Goal: Information Seeking & Learning: Learn about a topic

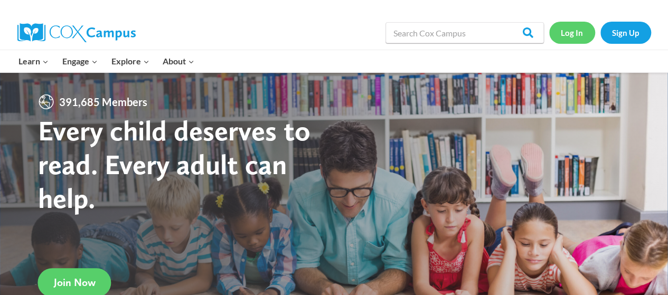
click at [569, 30] on link "Log In" at bounding box center [572, 33] width 46 height 22
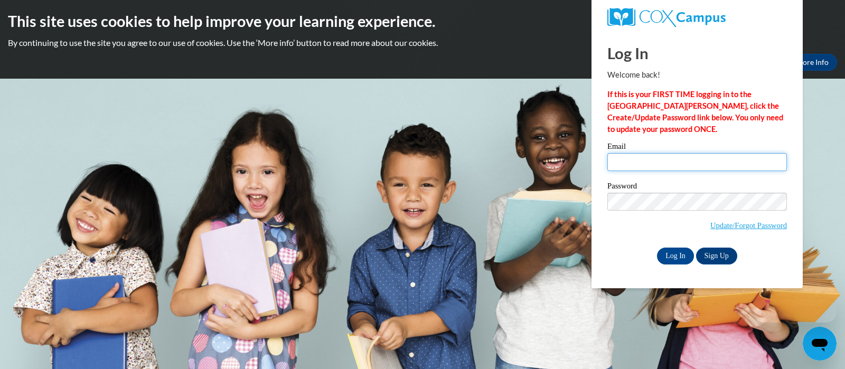
type input "[PERSON_NAME][EMAIL_ADDRESS][PERSON_NAME][DOMAIN_NAME]"
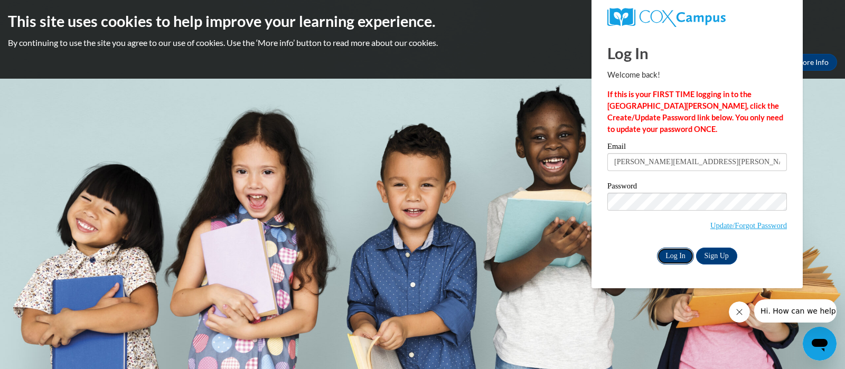
click at [674, 254] on input "Log In" at bounding box center [675, 256] width 37 height 17
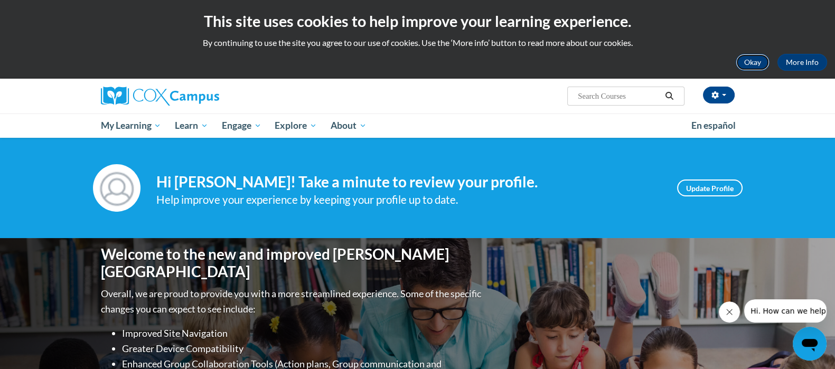
click at [755, 59] on button "Okay" at bounding box center [753, 62] width 34 height 17
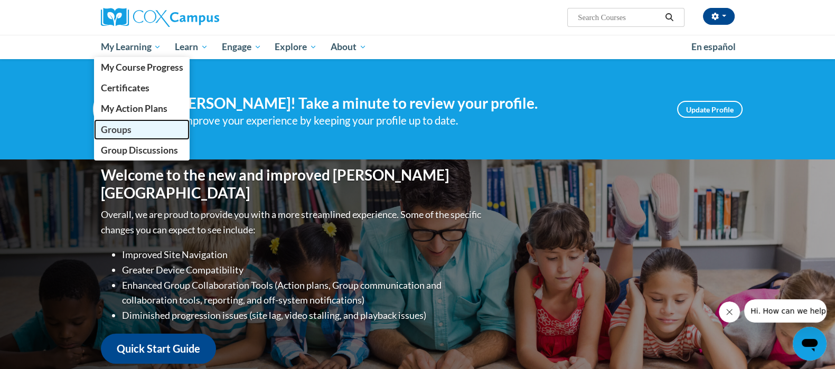
click at [116, 127] on span "Groups" at bounding box center [115, 129] width 31 height 11
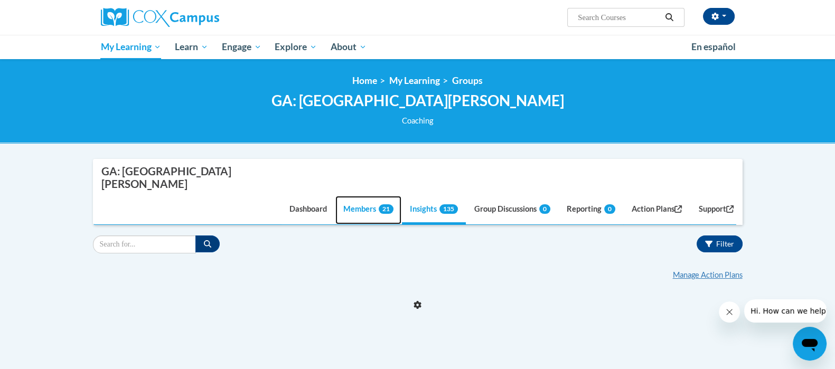
click at [357, 199] on link "Members 21" at bounding box center [368, 210] width 66 height 29
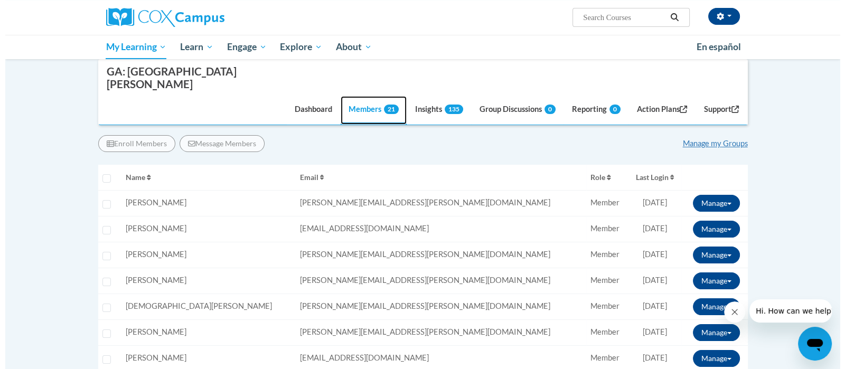
scroll to position [137, 0]
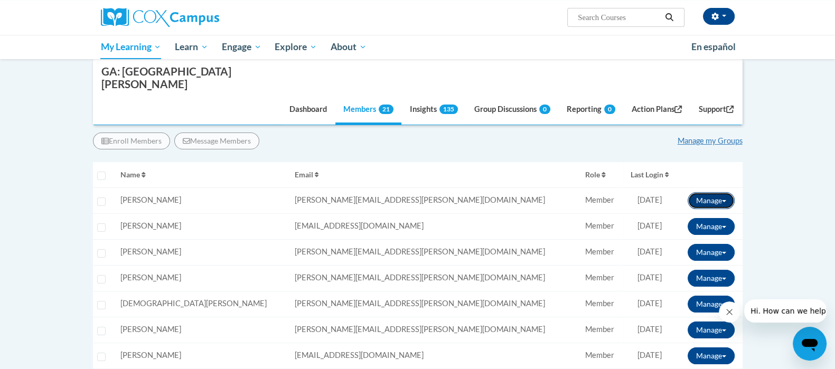
click at [726, 192] on button "Manage" at bounding box center [711, 200] width 47 height 17
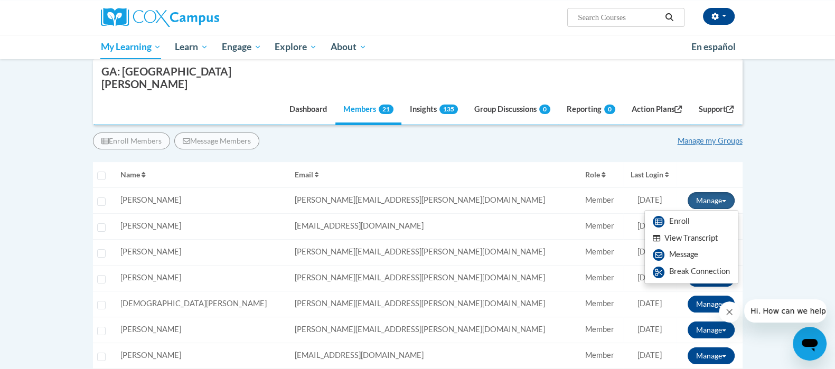
click at [699, 230] on button "View Transcript" at bounding box center [685, 238] width 81 height 16
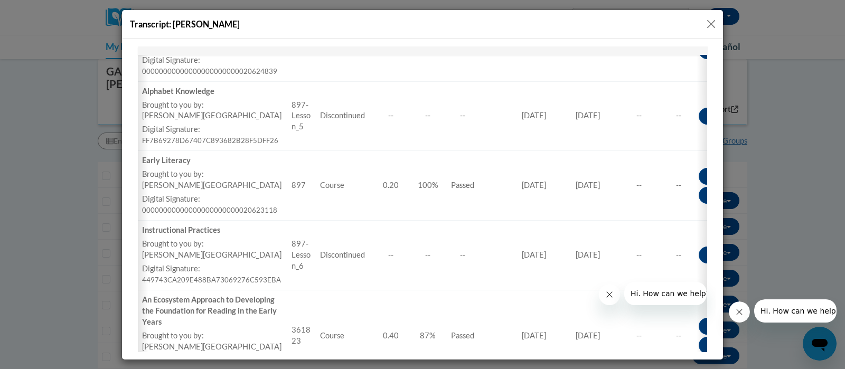
scroll to position [0, 51]
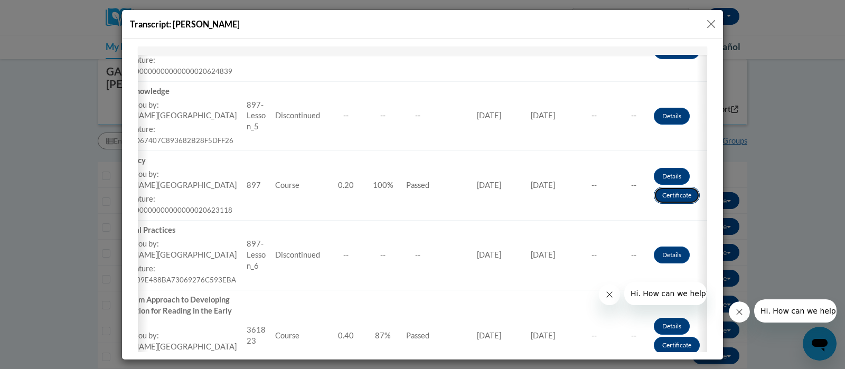
click at [660, 195] on link "Certificate" at bounding box center [677, 194] width 46 height 17
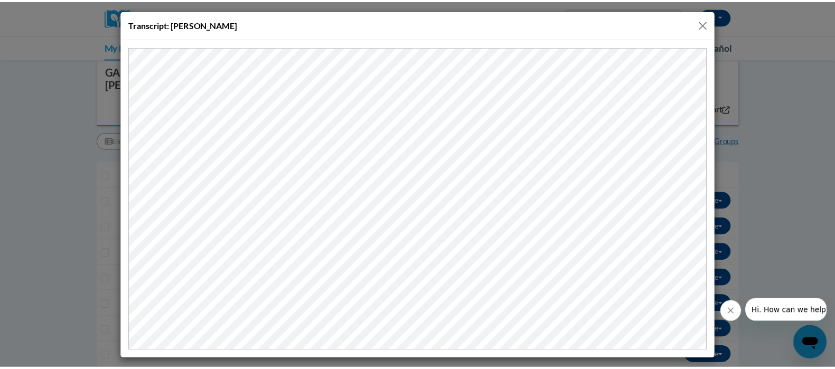
scroll to position [0, 0]
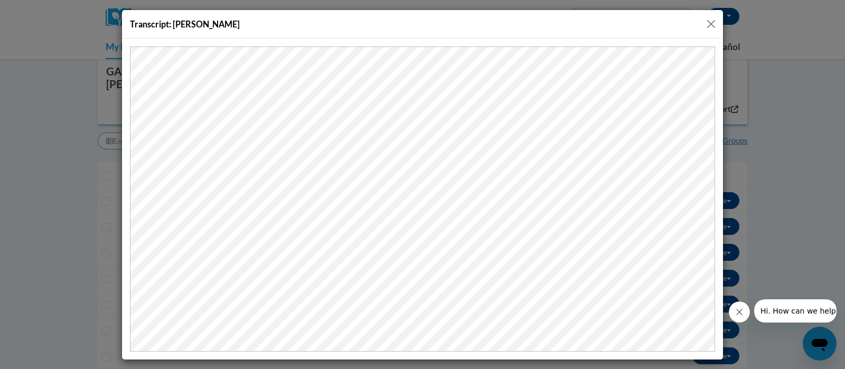
drag, startPoint x: 538, startPoint y: 153, endPoint x: 808, endPoint y: 83, distance: 278.9
click at [808, 83] on div "Transcript: Laura Barden" at bounding box center [422, 184] width 845 height 369
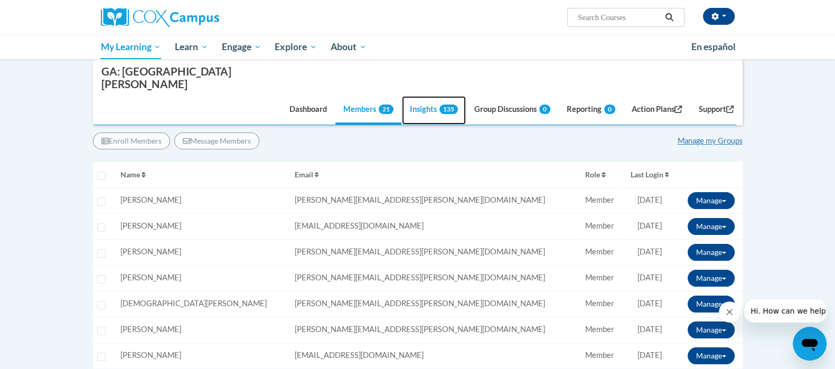
click at [423, 99] on link "Insights 135" at bounding box center [434, 110] width 64 height 29
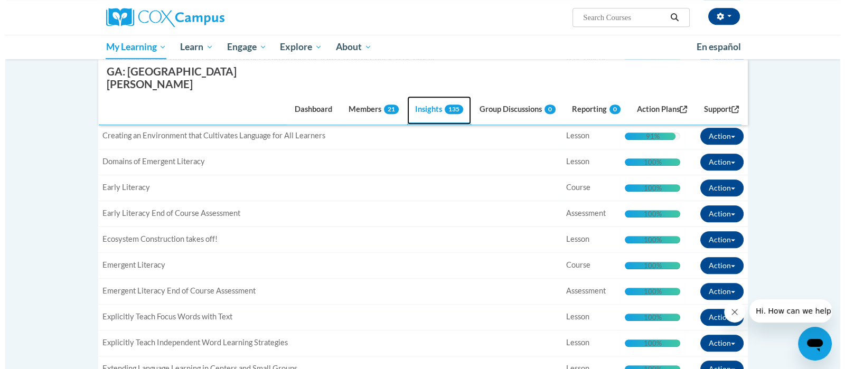
scroll to position [732, 0]
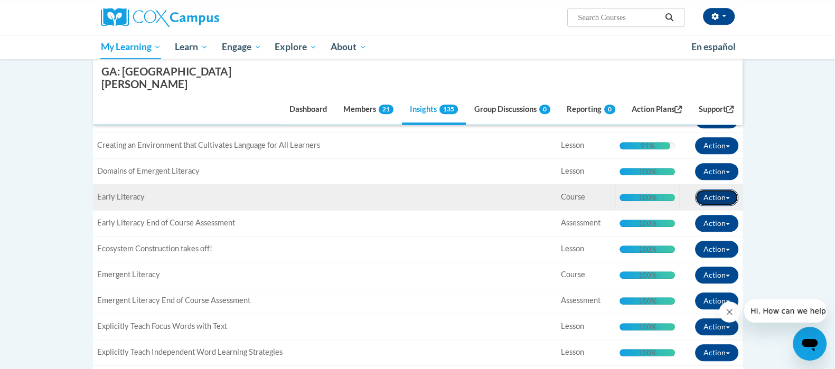
click at [710, 189] on button "Action" at bounding box center [716, 197] width 43 height 17
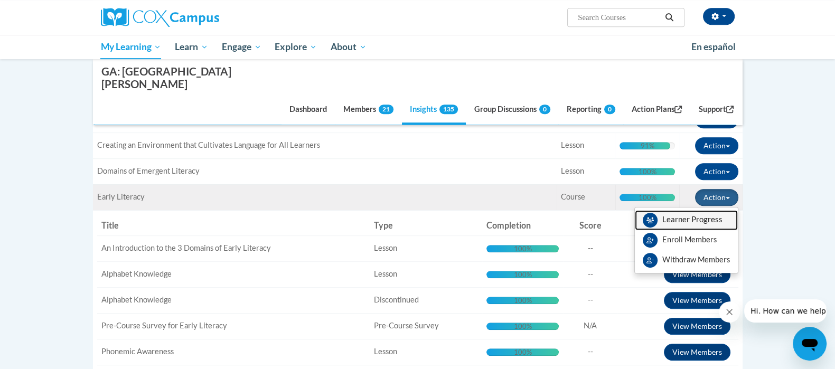
click at [690, 222] on span "View Members" at bounding box center [692, 222] width 60 height 0
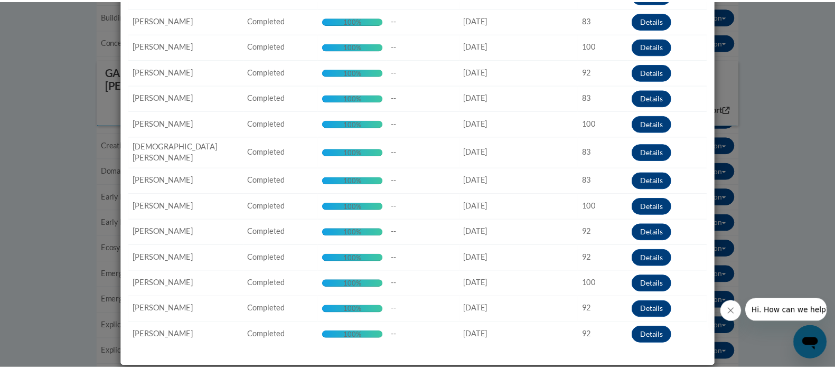
scroll to position [0, 0]
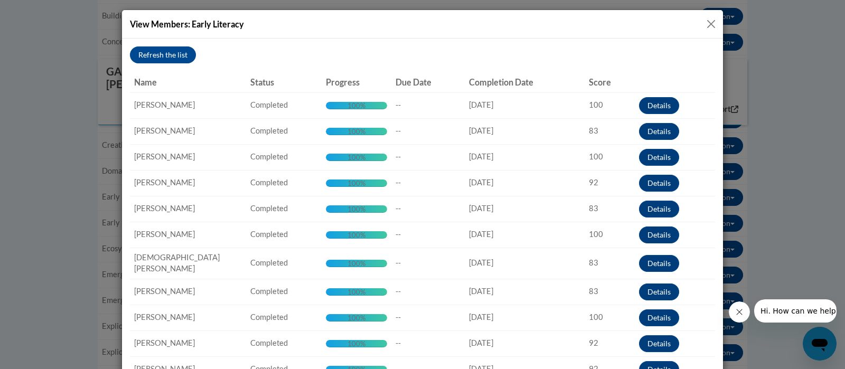
click at [705, 22] on button "Close" at bounding box center [711, 23] width 13 height 13
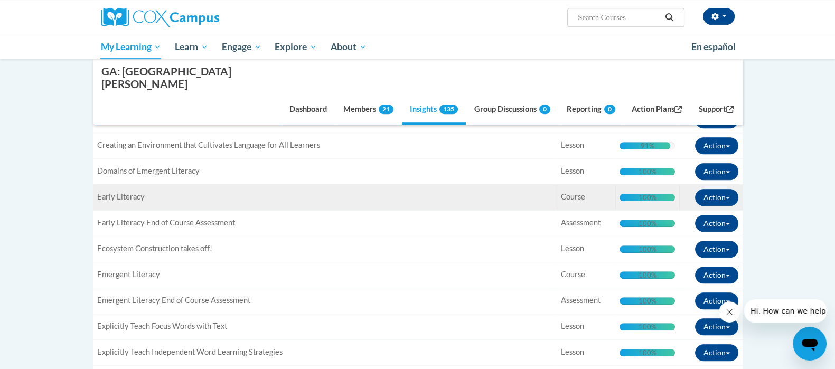
click at [642, 194] on div "100%" at bounding box center [648, 197] width 18 height 7
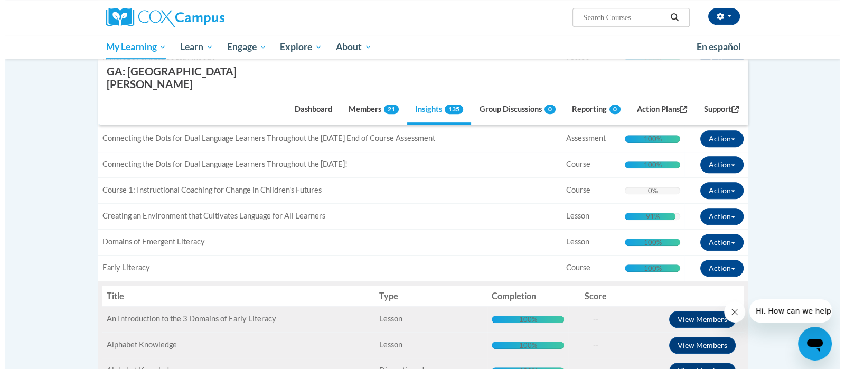
scroll to position [650, 0]
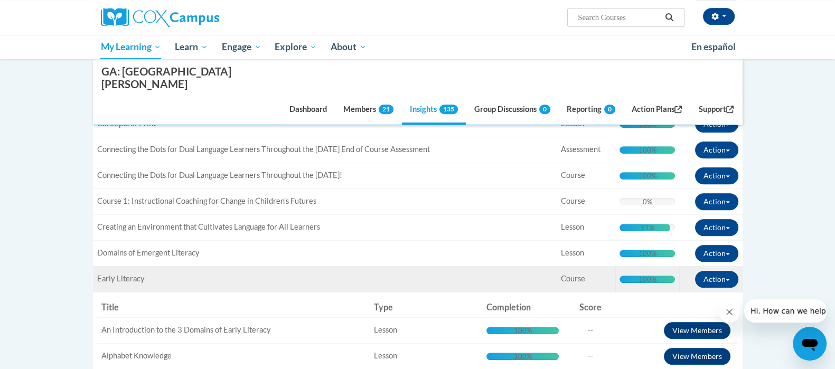
click at [643, 267] on td "Completion: 100% Complete 100%" at bounding box center [647, 279] width 64 height 26
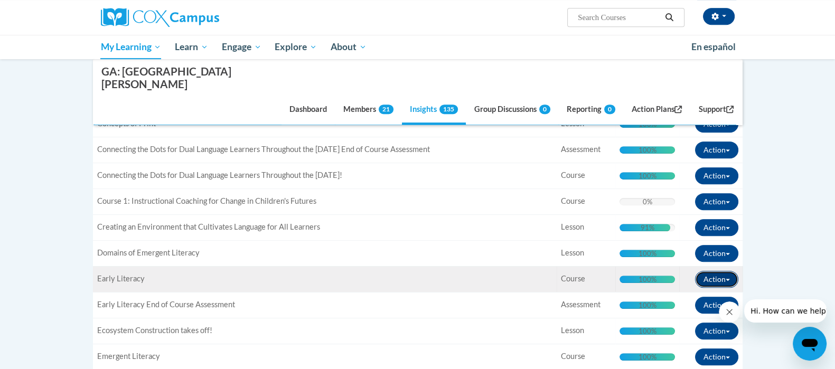
click at [702, 271] on button "Action" at bounding box center [716, 279] width 43 height 17
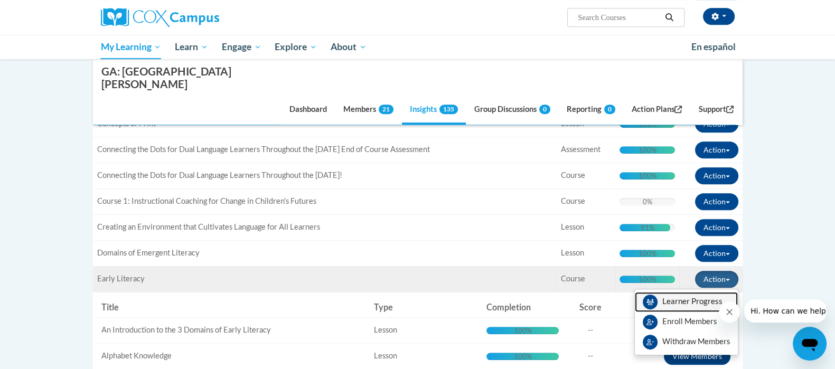
click at [688, 304] on span "View Members" at bounding box center [692, 304] width 60 height 0
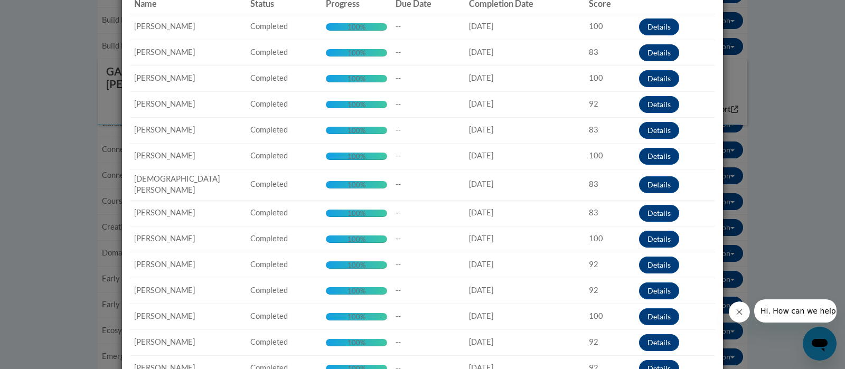
scroll to position [0, 0]
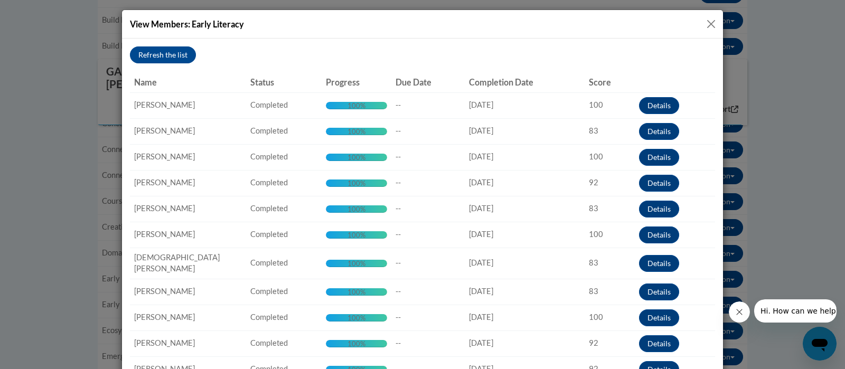
click at [708, 22] on button "Close" at bounding box center [711, 23] width 13 height 13
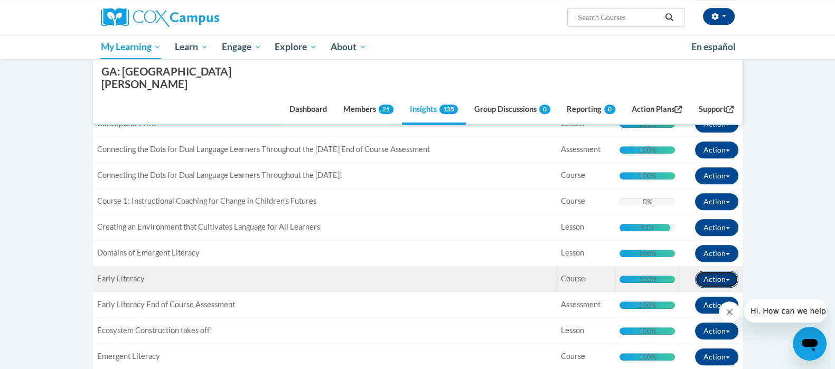
click at [716, 271] on button "Action" at bounding box center [716, 279] width 43 height 17
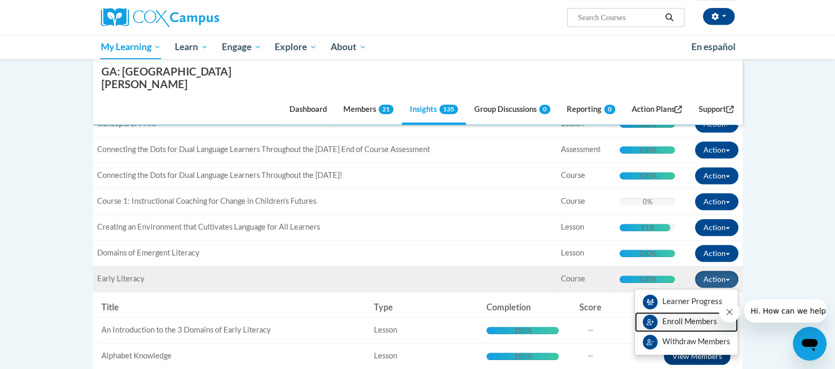
click at [695, 317] on span "Enroll Members" at bounding box center [689, 321] width 54 height 9
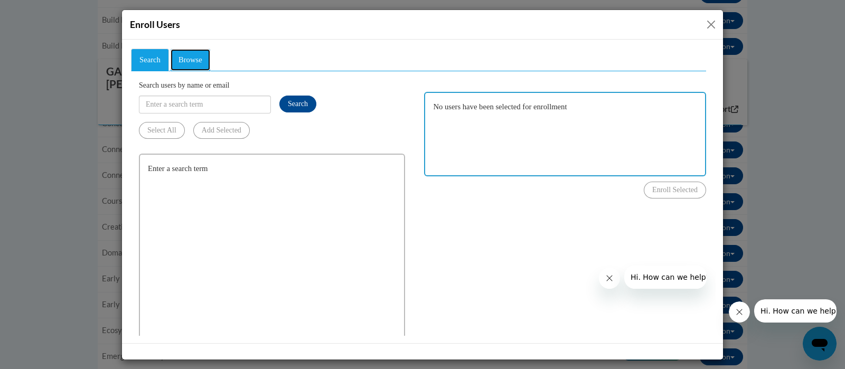
click at [200, 55] on span "Browse" at bounding box center [191, 59] width 24 height 8
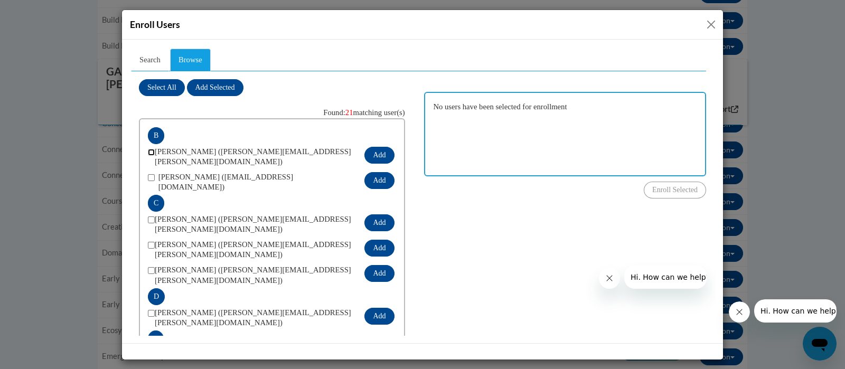
click at [151, 152] on input "checkbox" at bounding box center [151, 151] width 7 height 7
checkbox input "true"
click at [154, 175] on input "checkbox" at bounding box center [151, 177] width 7 height 7
checkbox input "true"
click at [152, 216] on input "checkbox" at bounding box center [151, 219] width 7 height 7
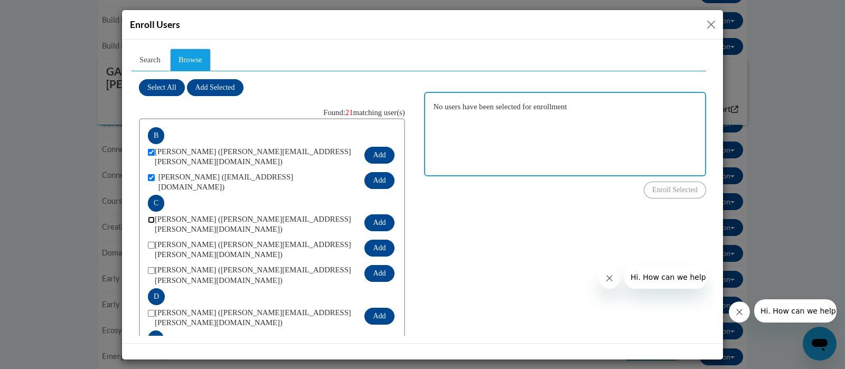
checkbox input "true"
click at [151, 242] on input "checkbox" at bounding box center [151, 244] width 7 height 7
checkbox input "true"
click at [151, 267] on input "checkbox" at bounding box center [151, 270] width 7 height 7
checkbox input "true"
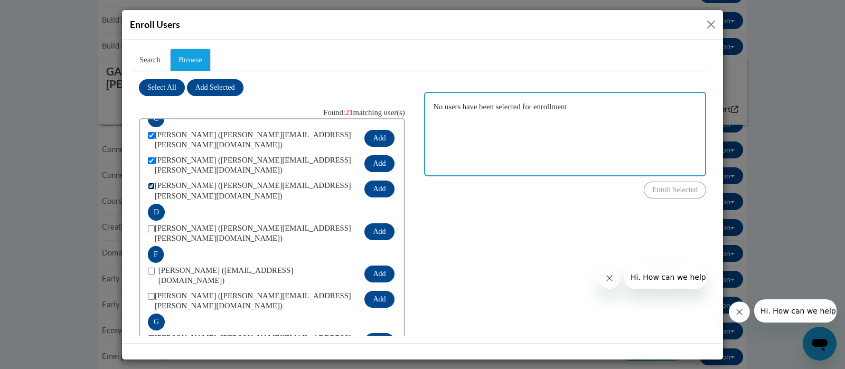
scroll to position [86, 0]
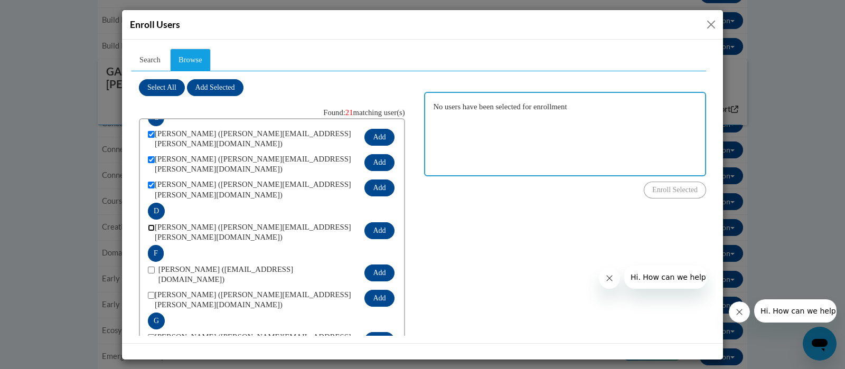
click at [153, 224] on input "checkbox" at bounding box center [151, 227] width 7 height 7
checkbox input "true"
click at [151, 266] on input "checkbox" at bounding box center [151, 269] width 7 height 7
checkbox input "true"
click at [152, 292] on input "checkbox" at bounding box center [151, 295] width 7 height 7
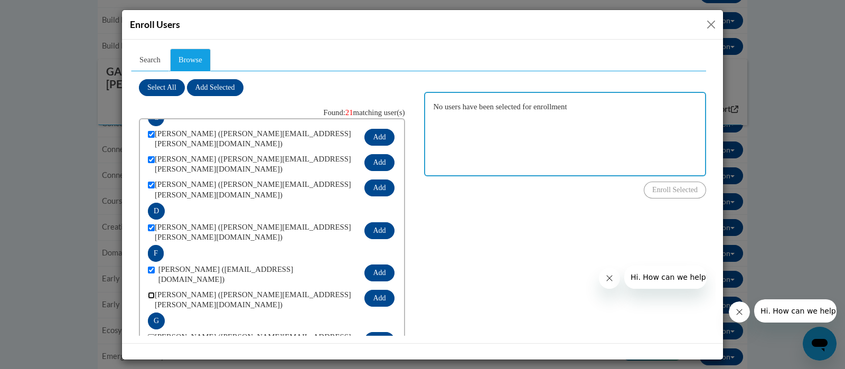
checkbox input "true"
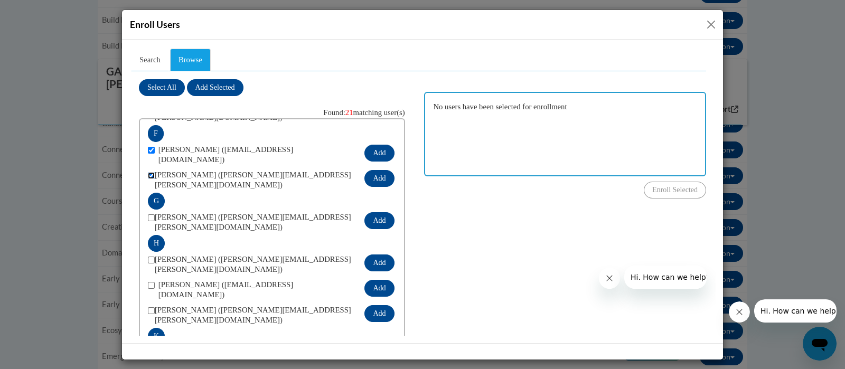
scroll to position [207, 0]
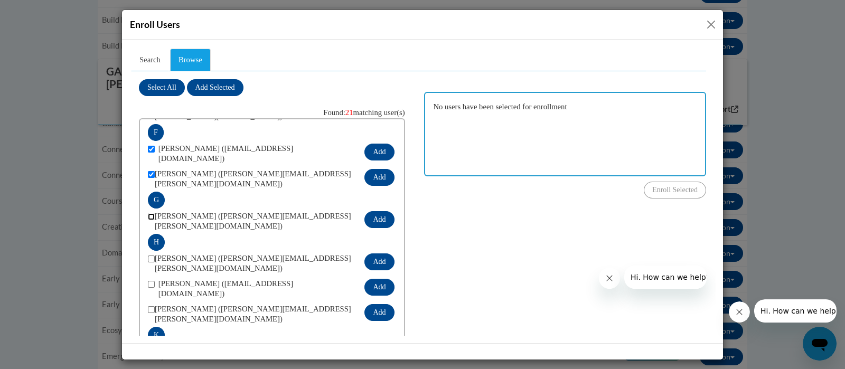
click at [150, 213] on input "checkbox" at bounding box center [151, 216] width 7 height 7
checkbox input "true"
click at [152, 255] on input "checkbox" at bounding box center [151, 258] width 7 height 7
checkbox input "true"
click at [151, 280] on input "checkbox" at bounding box center [151, 283] width 7 height 7
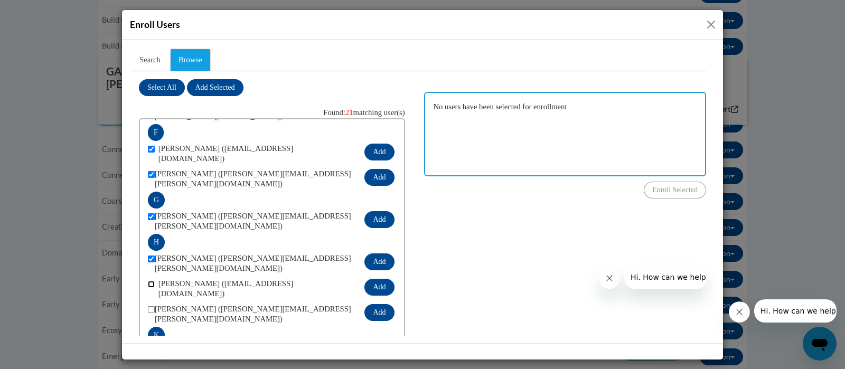
checkbox input "true"
click at [151, 306] on input "checkbox" at bounding box center [151, 309] width 7 height 7
checkbox input "true"
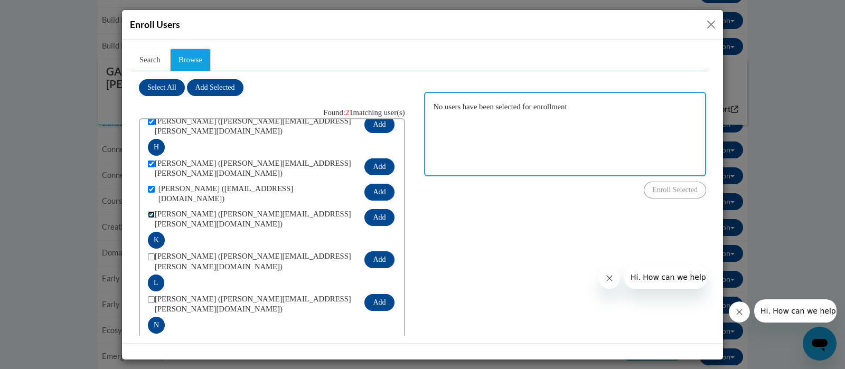
scroll to position [307, 0]
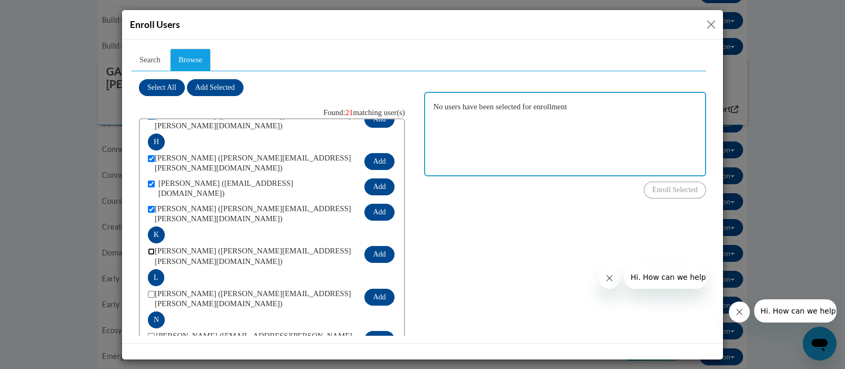
click at [151, 248] on input "checkbox" at bounding box center [151, 251] width 7 height 7
checkbox input "true"
click at [153, 290] on input "checkbox" at bounding box center [151, 293] width 7 height 7
checkbox input "true"
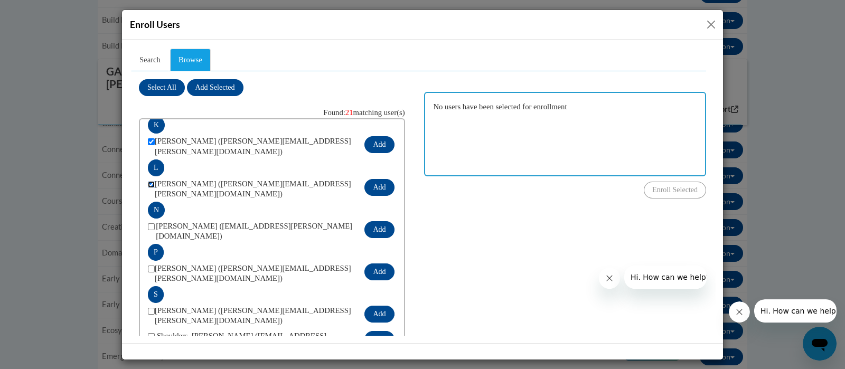
scroll to position [437, 0]
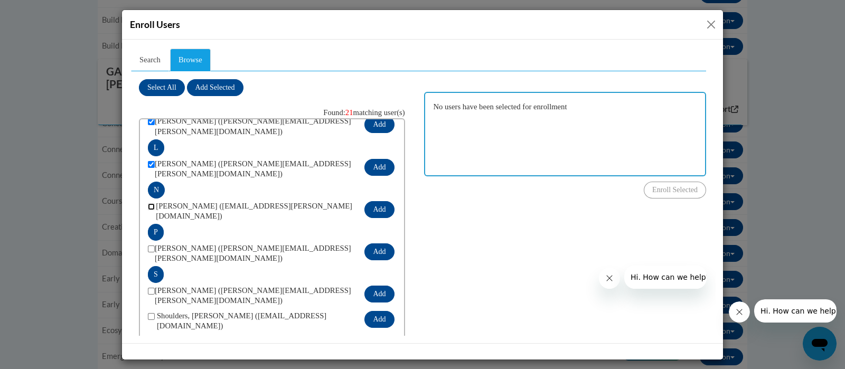
click at [152, 203] on input "checkbox" at bounding box center [151, 206] width 7 height 7
checkbox input "true"
click at [148, 245] on input "checkbox" at bounding box center [151, 248] width 7 height 7
checkbox input "true"
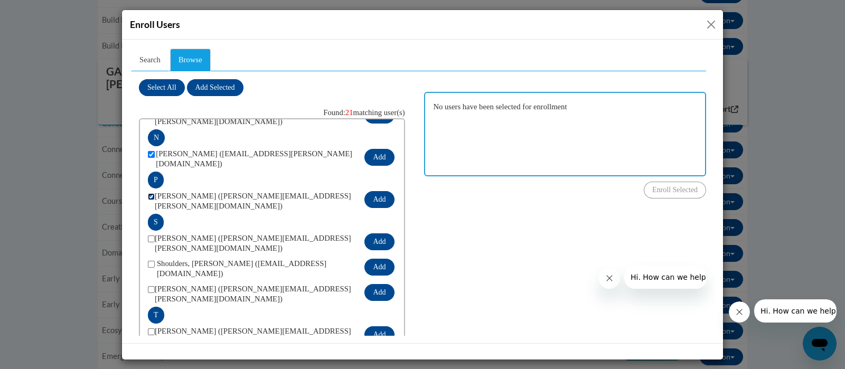
scroll to position [511, 0]
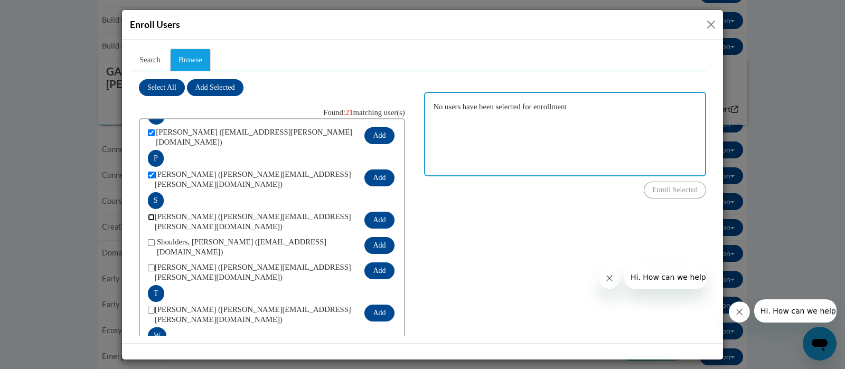
click at [152, 213] on input "checkbox" at bounding box center [151, 216] width 7 height 7
checkbox input "true"
click at [148, 237] on span at bounding box center [152, 247] width 9 height 20
click at [151, 264] on input "checkbox" at bounding box center [151, 267] width 7 height 7
checkbox input "true"
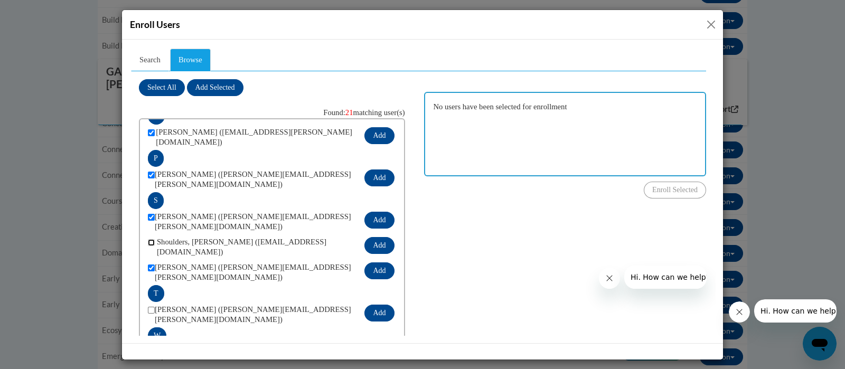
click at [151, 239] on input "checkbox" at bounding box center [151, 242] width 7 height 7
checkbox input "true"
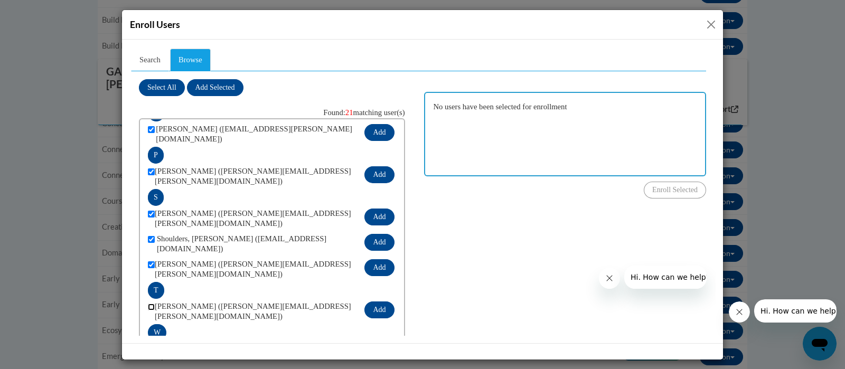
click at [151, 303] on input "checkbox" at bounding box center [151, 306] width 7 height 7
checkbox input "true"
click at [154, 345] on input "checkbox" at bounding box center [151, 348] width 7 height 7
checkbox input "true"
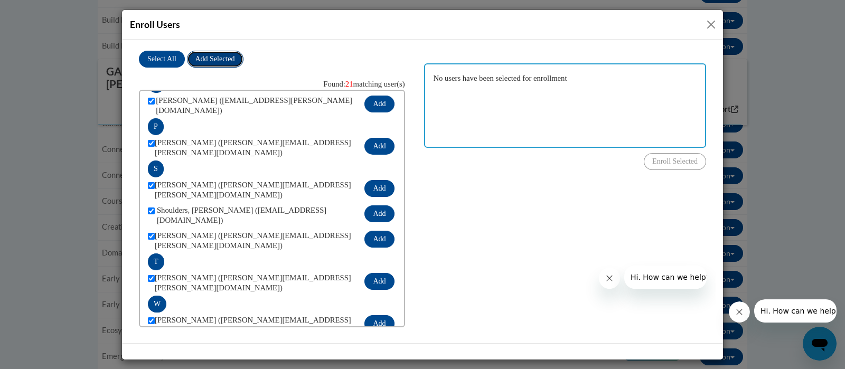
click at [228, 58] on span "Add Selected" at bounding box center [215, 58] width 40 height 8
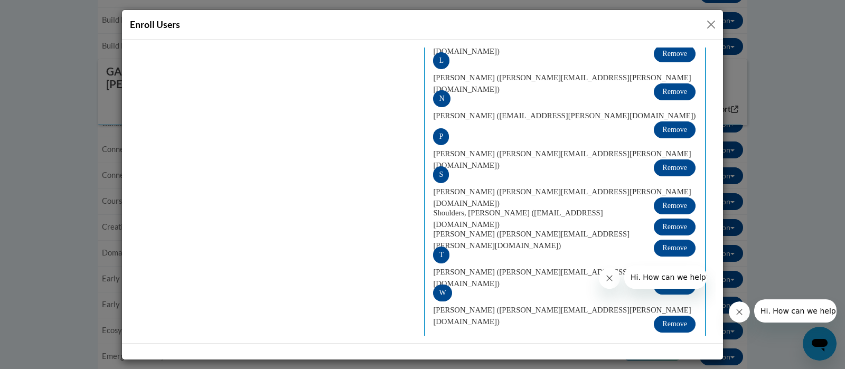
scroll to position [459, 0]
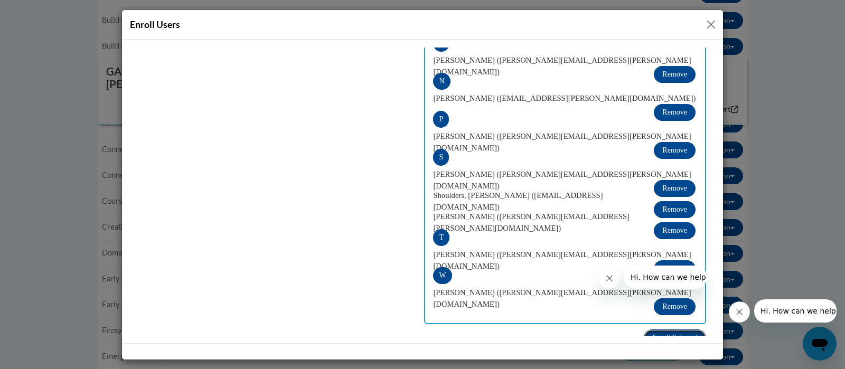
click at [670, 333] on span "Enroll Selected" at bounding box center [674, 337] width 45 height 8
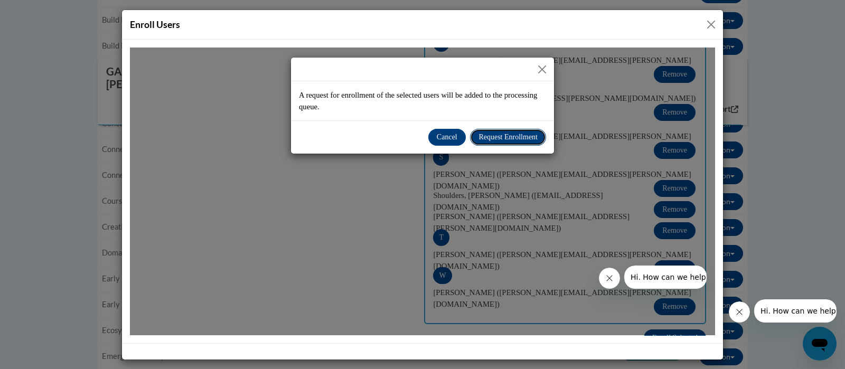
click at [512, 134] on span "Request Enrollment" at bounding box center [508, 137] width 59 height 8
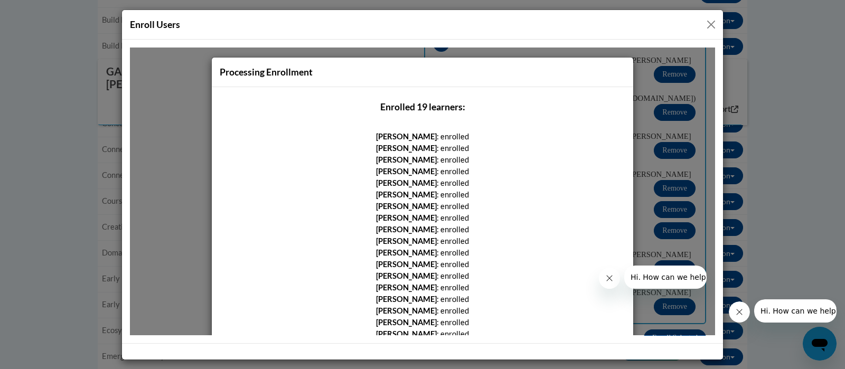
click at [711, 25] on button "Close" at bounding box center [711, 24] width 13 height 13
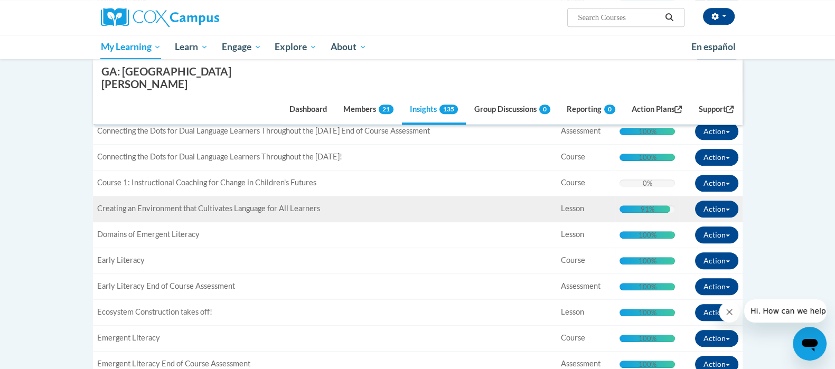
scroll to position [669, 0]
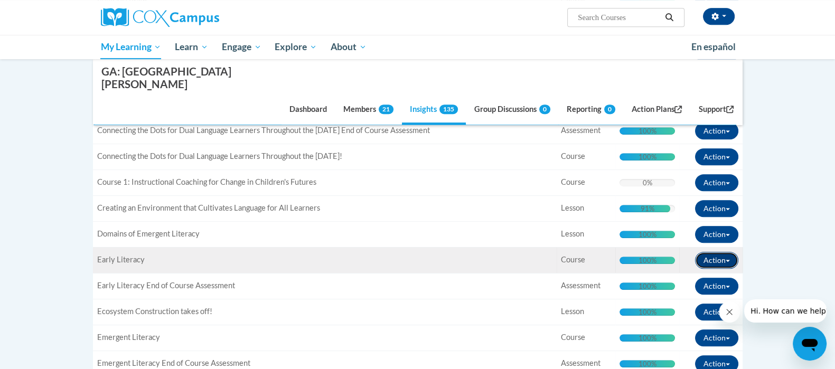
click at [704, 252] on button "Action" at bounding box center [716, 260] width 43 height 17
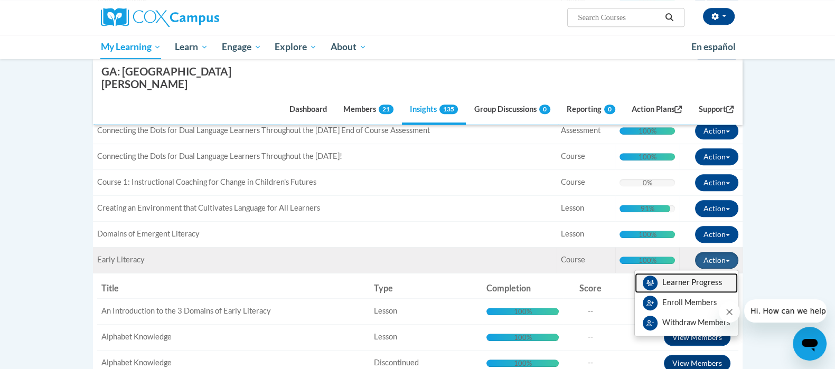
click at [696, 285] on span "View Members" at bounding box center [692, 285] width 60 height 0
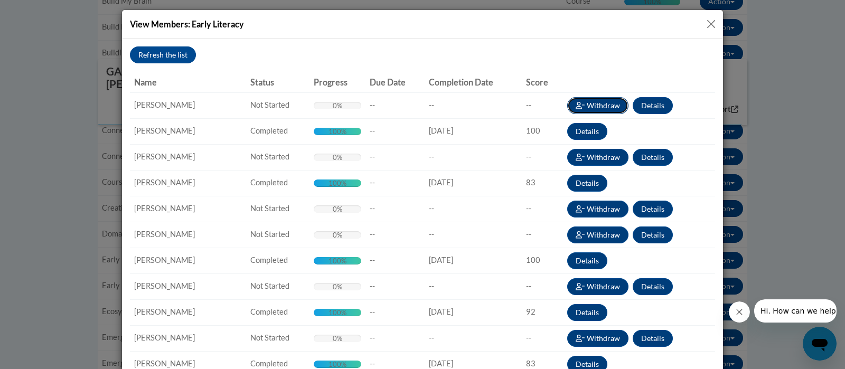
click at [619, 104] on button "Withdraw" at bounding box center [598, 105] width 62 height 17
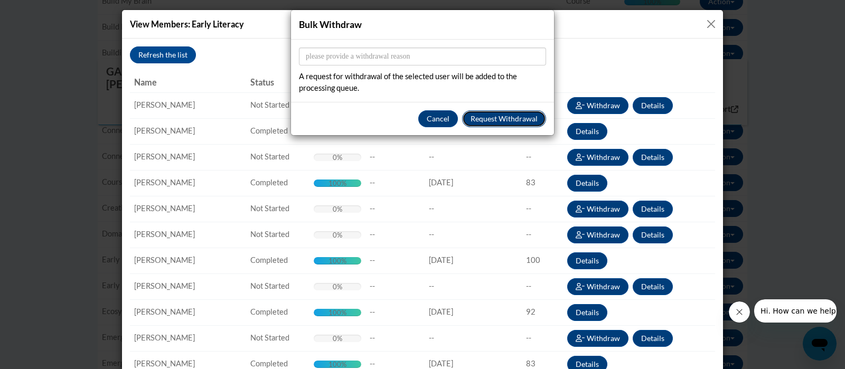
click at [521, 119] on button "Request Withdrawal" at bounding box center [504, 118] width 84 height 17
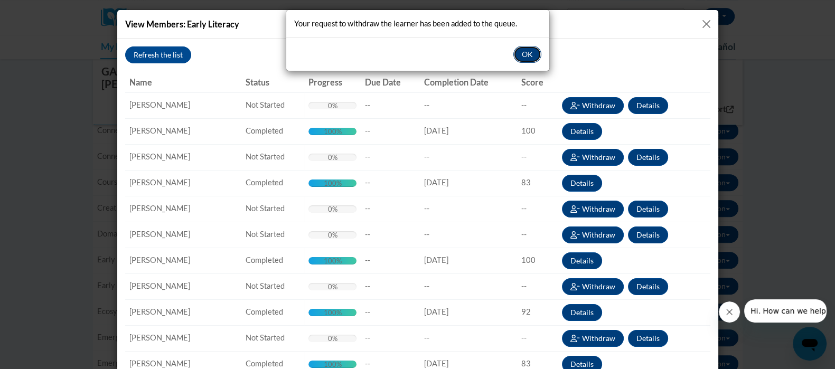
click at [523, 52] on button "OK" at bounding box center [527, 54] width 28 height 17
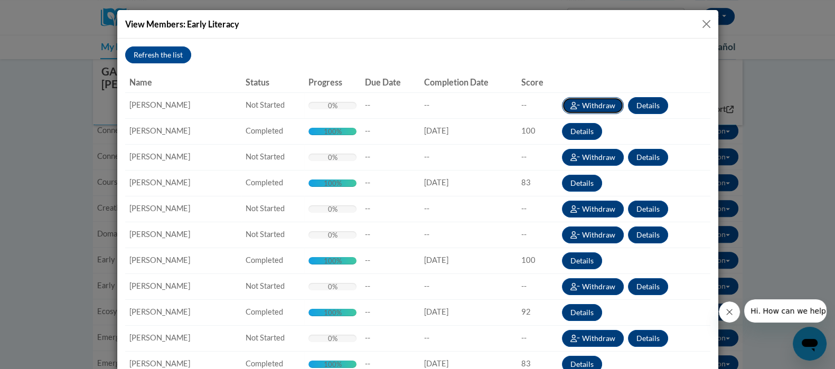
click at [592, 103] on button "Withdraw" at bounding box center [593, 105] width 62 height 17
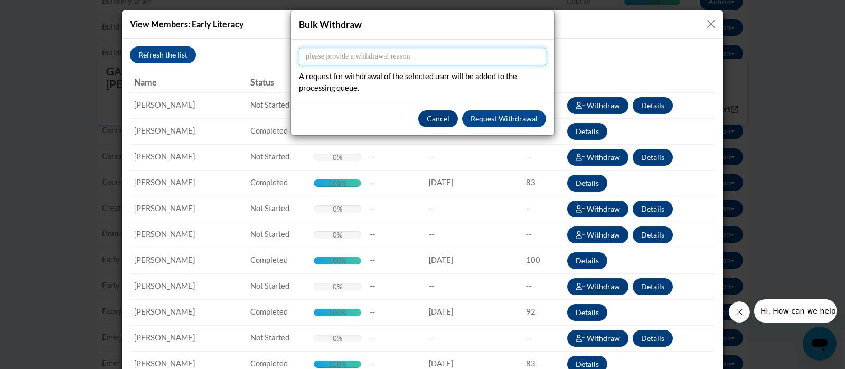
click at [387, 58] on input "Reason" at bounding box center [422, 57] width 247 height 18
type input "already completed"
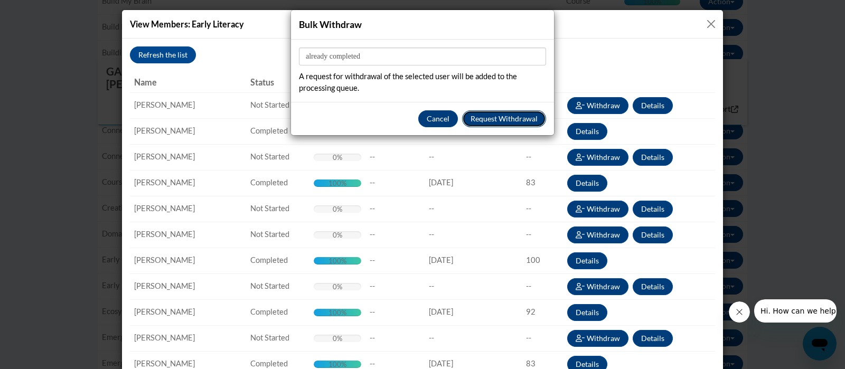
click at [479, 114] on button "Request Withdrawal" at bounding box center [504, 118] width 84 height 17
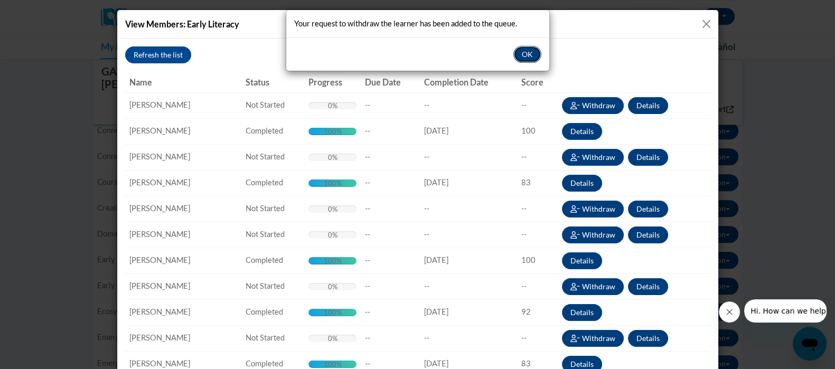
click at [529, 57] on button "OK" at bounding box center [527, 54] width 28 height 17
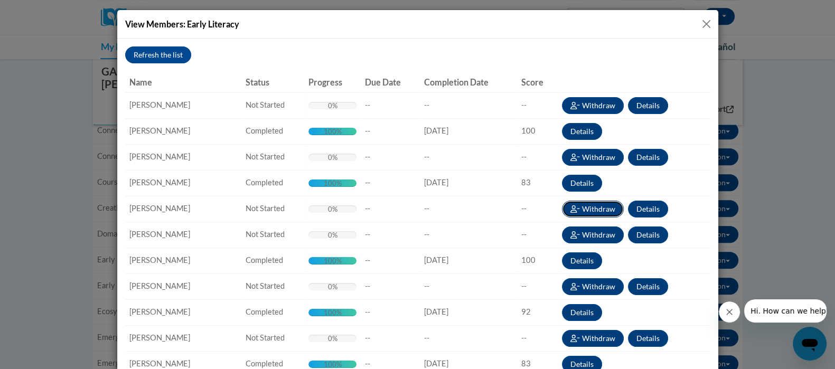
click at [591, 207] on button "Withdraw" at bounding box center [593, 209] width 62 height 17
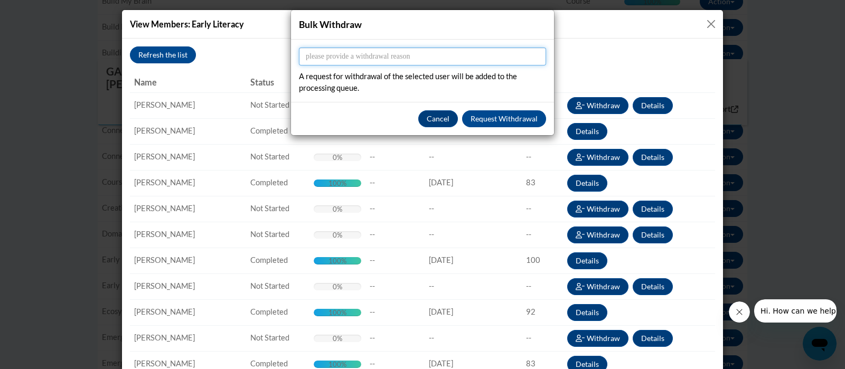
click at [412, 53] on input "Reason" at bounding box center [422, 57] width 247 height 18
type input "already completed"
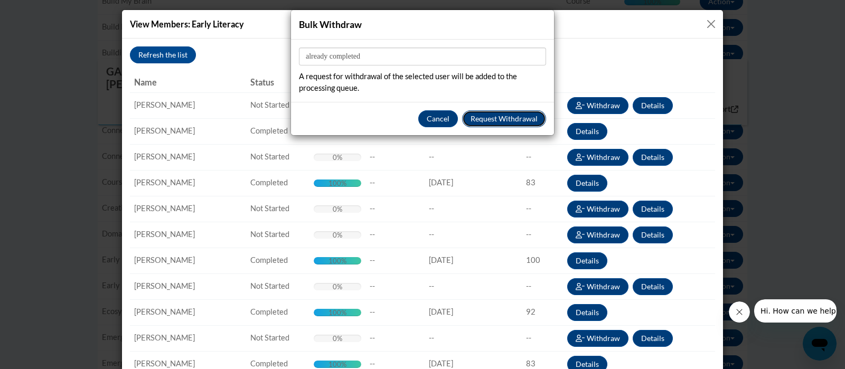
click at [491, 120] on button "Request Withdrawal" at bounding box center [504, 118] width 84 height 17
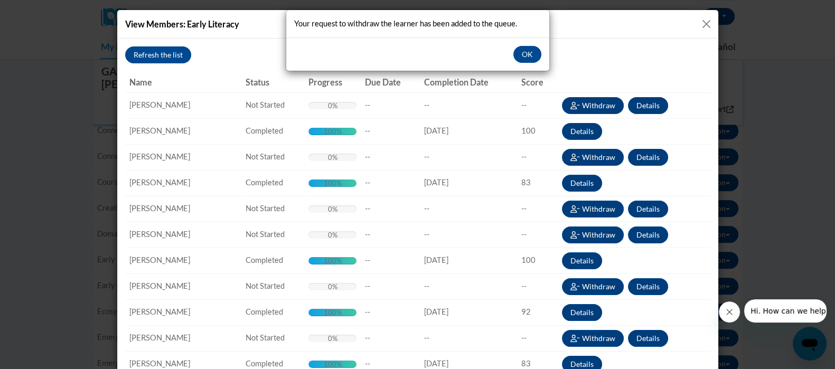
click at [574, 236] on div "Your request to withdraw the learner has been added to the queue. OK" at bounding box center [417, 184] width 835 height 369
click at [521, 54] on button "OK" at bounding box center [527, 54] width 28 height 17
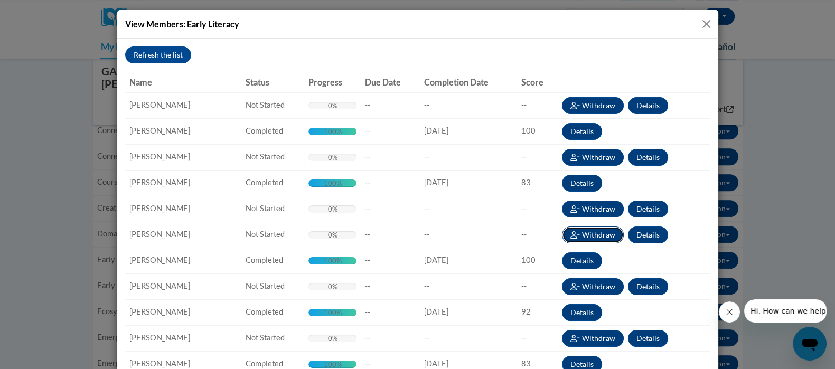
click at [601, 233] on button "Withdraw" at bounding box center [593, 235] width 62 height 17
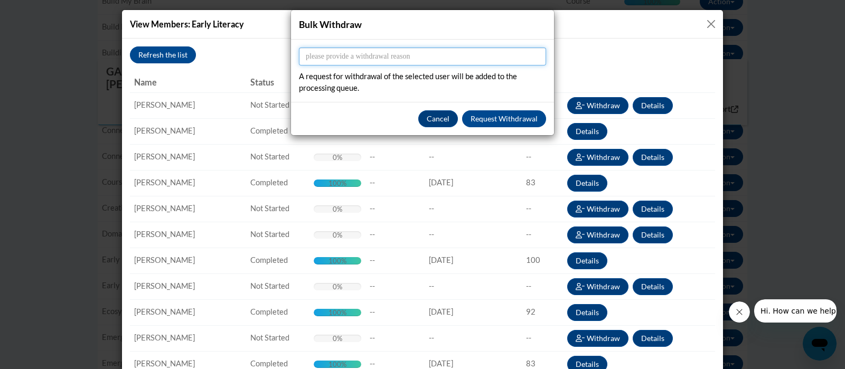
click at [396, 49] on input "Reason" at bounding box center [422, 57] width 247 height 18
type input "already completed"
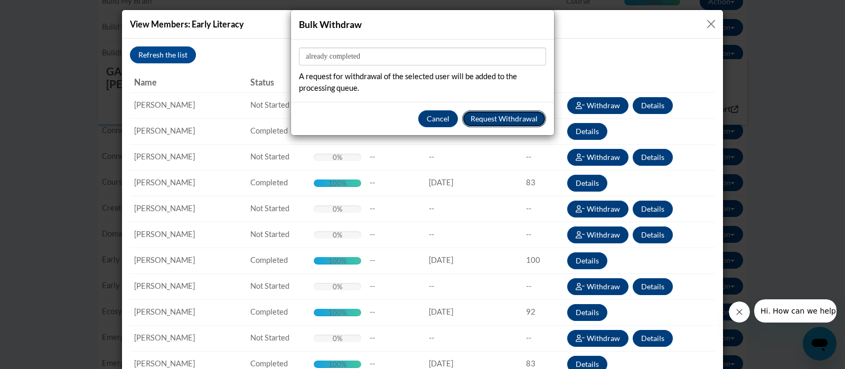
click at [481, 117] on button "Request Withdrawal" at bounding box center [504, 118] width 84 height 17
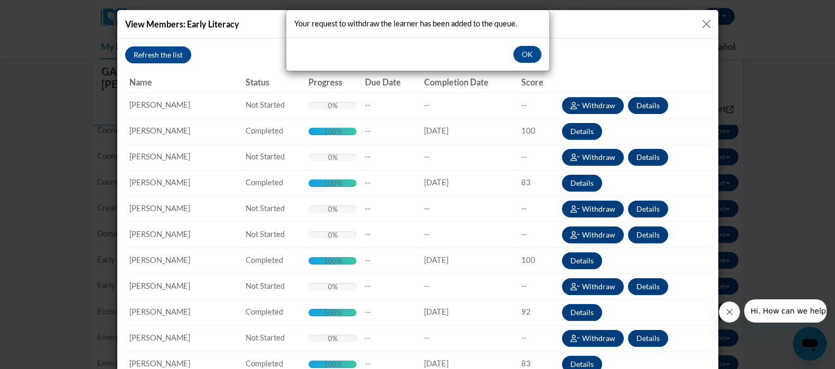
click at [570, 289] on div "Your request to withdraw the learner has been added to the queue. OK" at bounding box center [417, 184] width 835 height 369
click at [529, 52] on button "OK" at bounding box center [527, 54] width 28 height 17
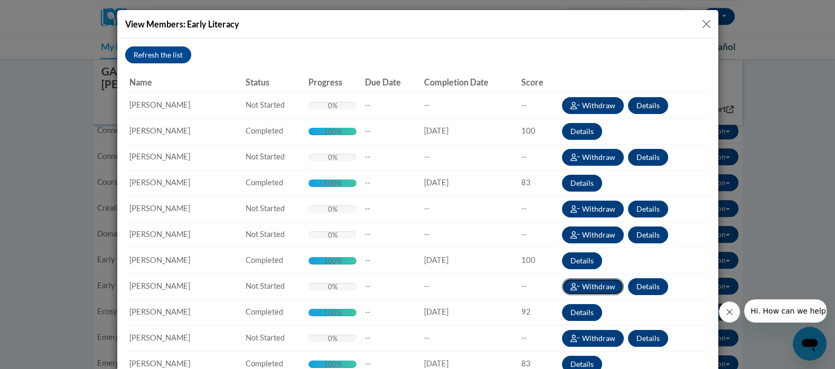
click at [578, 290] on button "Withdraw" at bounding box center [593, 286] width 62 height 17
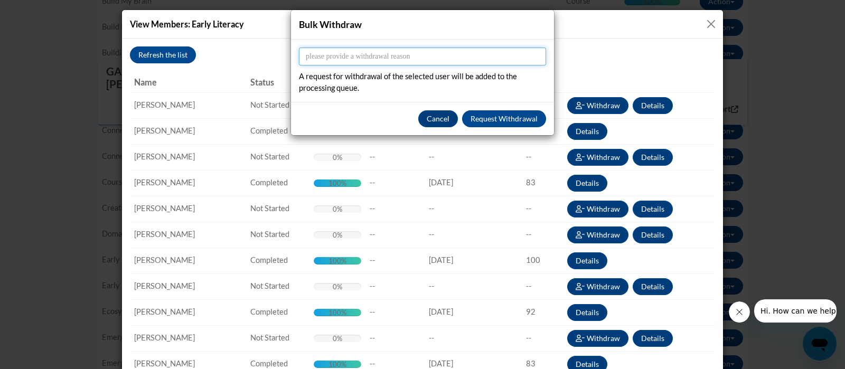
click at [423, 60] on input "Reason" at bounding box center [422, 57] width 247 height 18
paste input "already completed"
click at [423, 60] on input "Reason" at bounding box center [422, 57] width 247 height 18
type input "already completed"
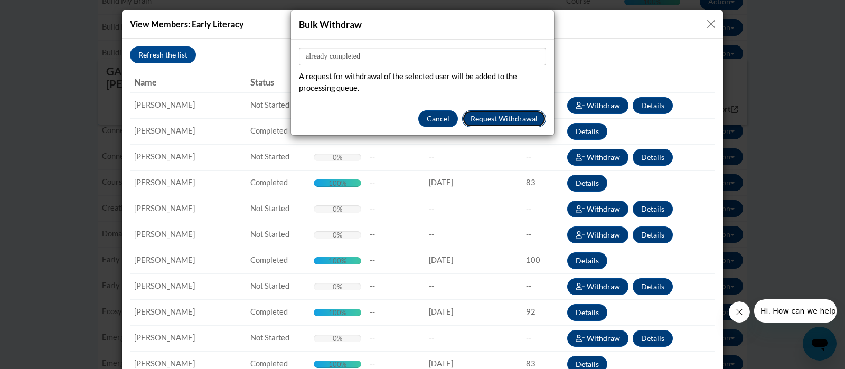
click at [479, 115] on button "Request Withdrawal" at bounding box center [504, 118] width 84 height 17
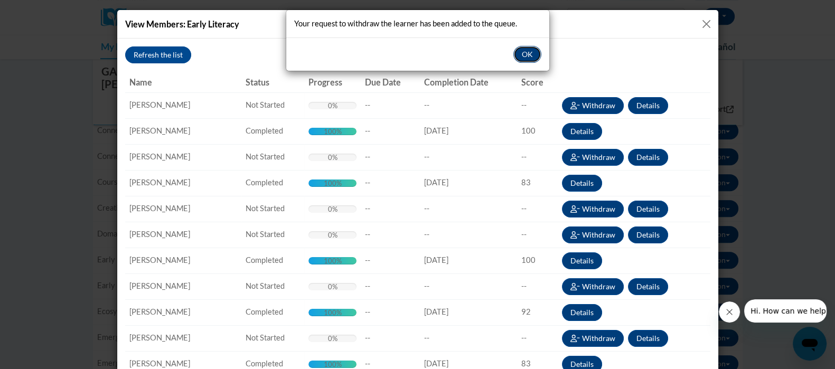
click at [526, 50] on button "OK" at bounding box center [527, 54] width 28 height 17
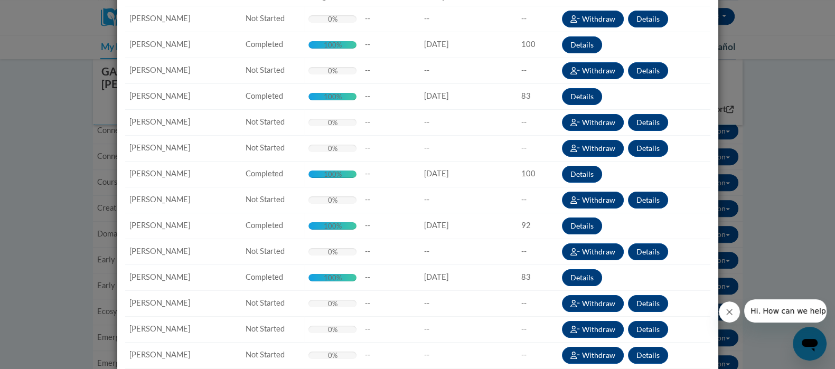
scroll to position [116, 0]
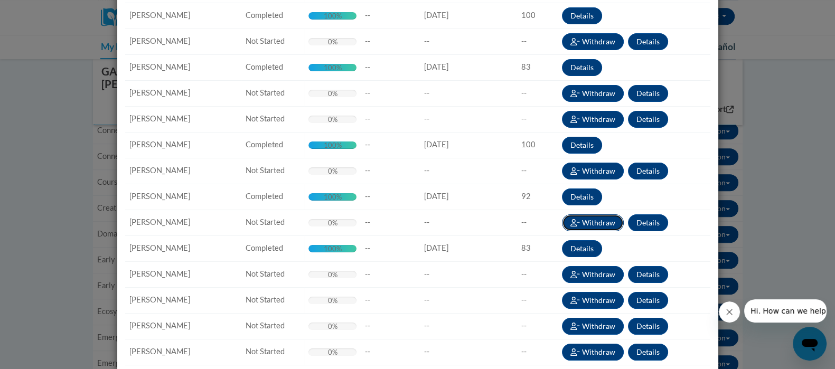
click at [581, 223] on button "Withdraw" at bounding box center [593, 222] width 62 height 17
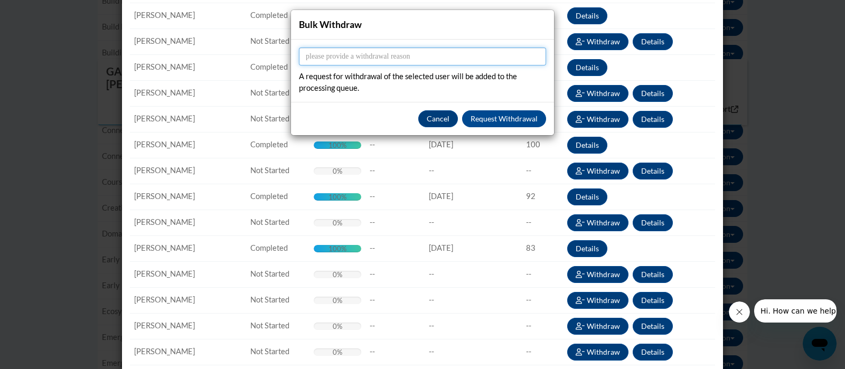
click at [366, 52] on input "Reason" at bounding box center [422, 57] width 247 height 18
type input "c"
type input "already completed"
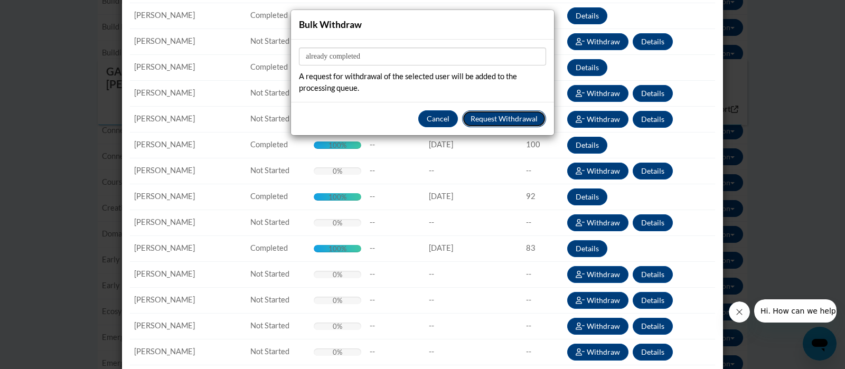
click at [473, 115] on button "Request Withdrawal" at bounding box center [504, 118] width 84 height 17
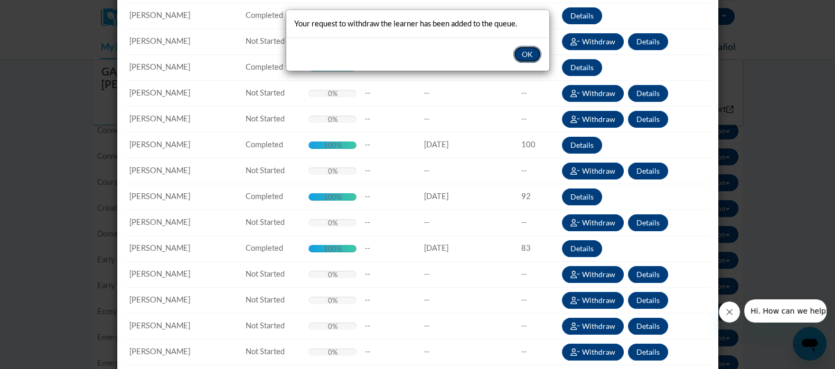
click at [534, 51] on button "OK" at bounding box center [527, 54] width 28 height 17
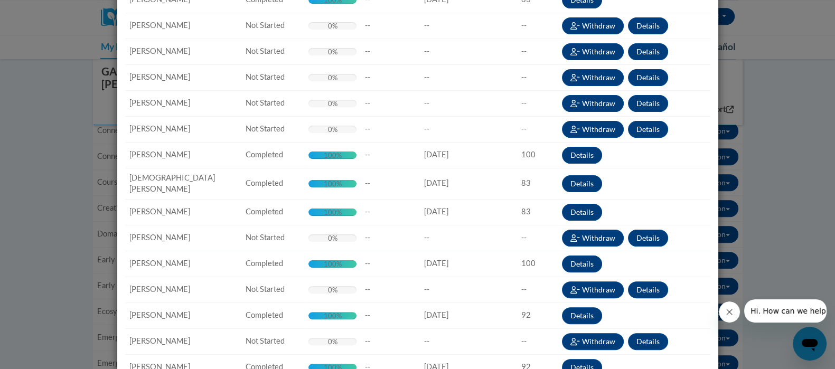
scroll to position [365, 0]
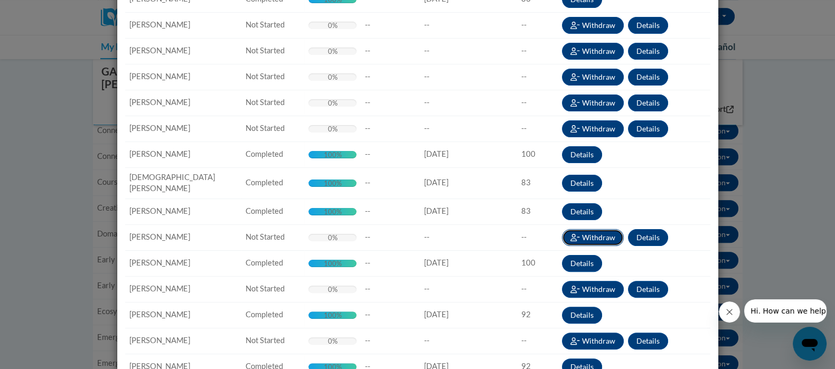
click at [576, 233] on button "Withdraw" at bounding box center [593, 237] width 62 height 17
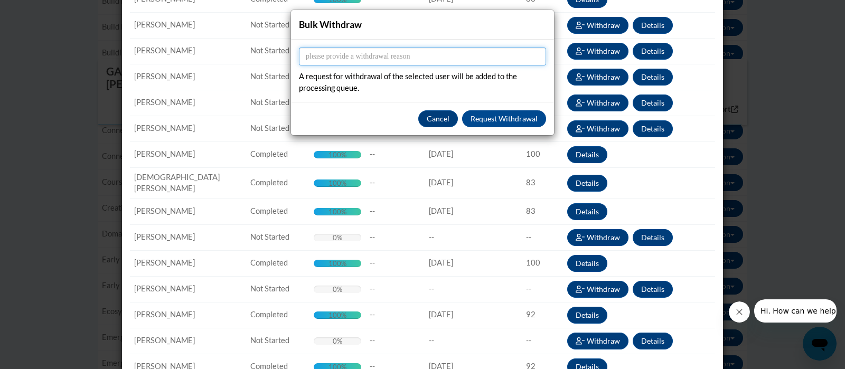
click at [360, 58] on input "Reason" at bounding box center [422, 57] width 247 height 18
type input "already completed"
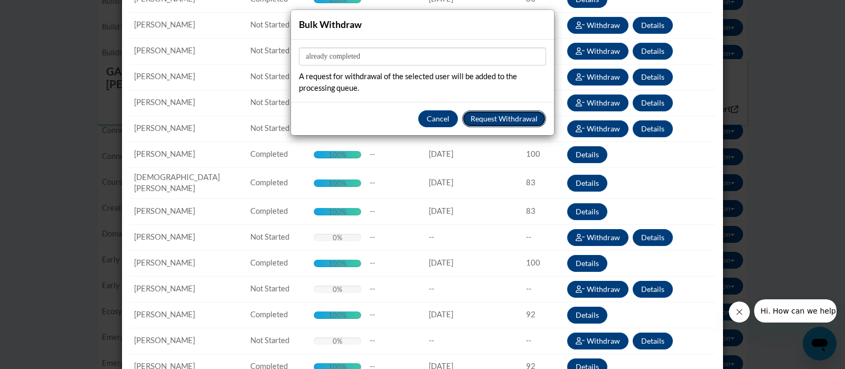
click at [490, 116] on button "Request Withdrawal" at bounding box center [504, 118] width 84 height 17
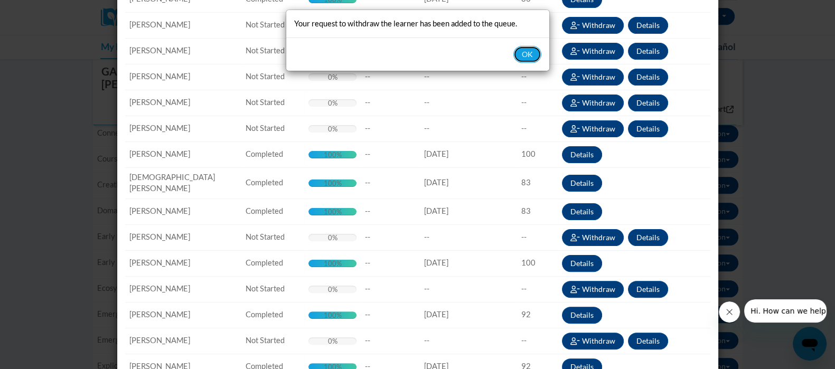
scroll to position [698, 0]
click at [524, 50] on button "OK" at bounding box center [527, 54] width 28 height 17
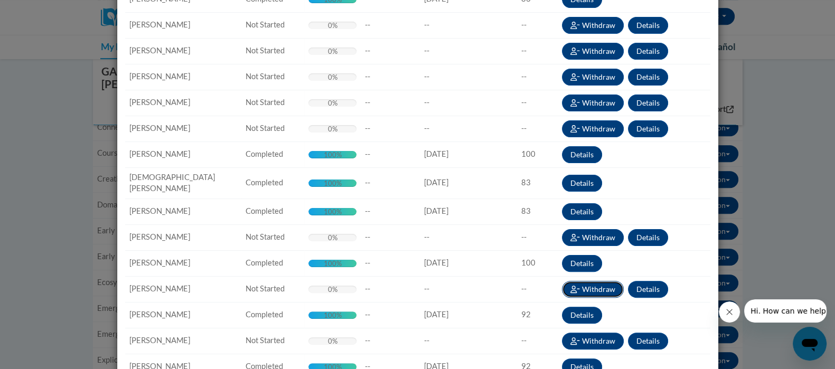
click at [592, 281] on button "Withdraw" at bounding box center [593, 289] width 62 height 17
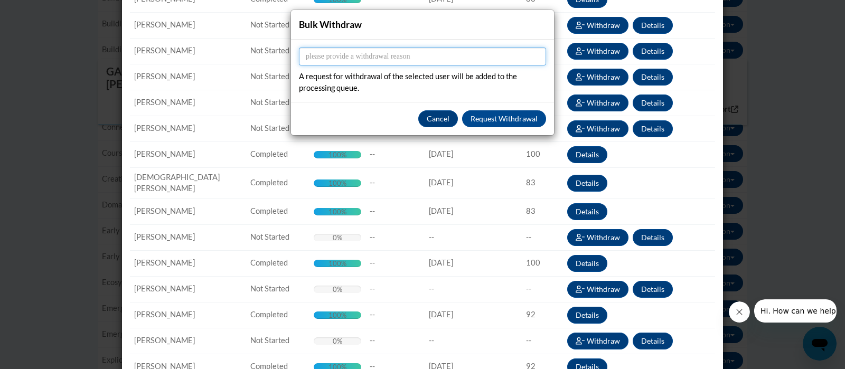
click at [373, 48] on input "Reason" at bounding box center [422, 57] width 247 height 18
type input "already completed"
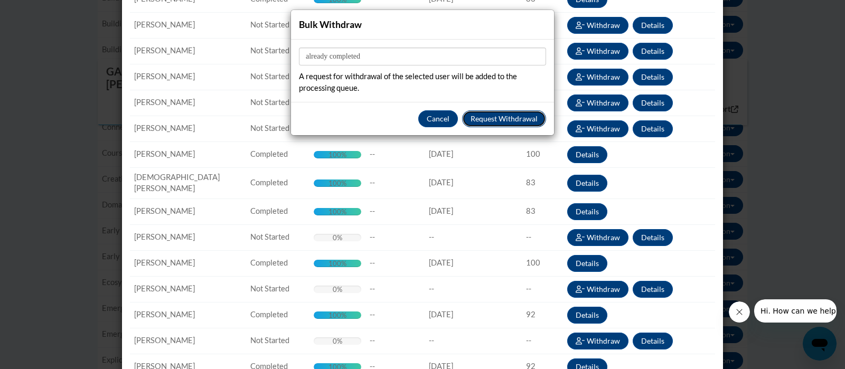
click at [492, 119] on button "Request Withdrawal" at bounding box center [504, 118] width 84 height 17
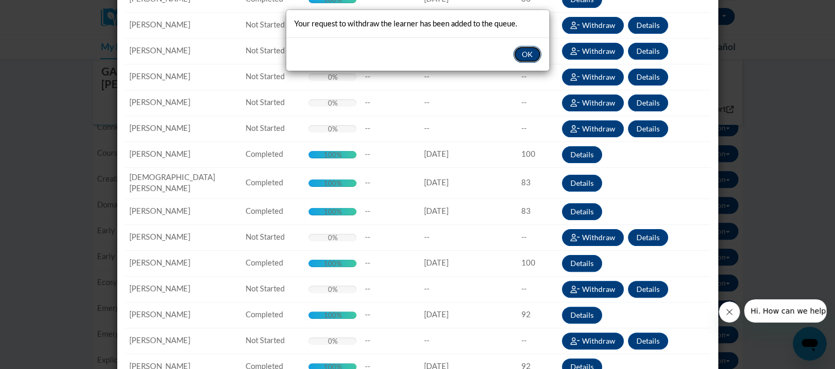
click at [526, 51] on button "OK" at bounding box center [527, 54] width 28 height 17
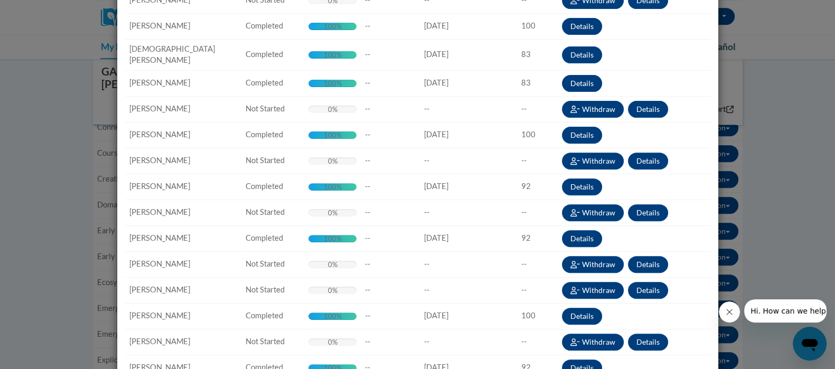
scroll to position [496, 0]
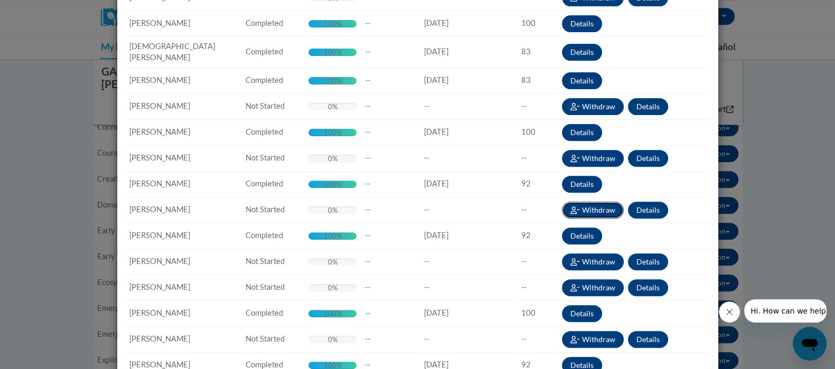
click at [570, 207] on icon at bounding box center [575, 210] width 10 height 7
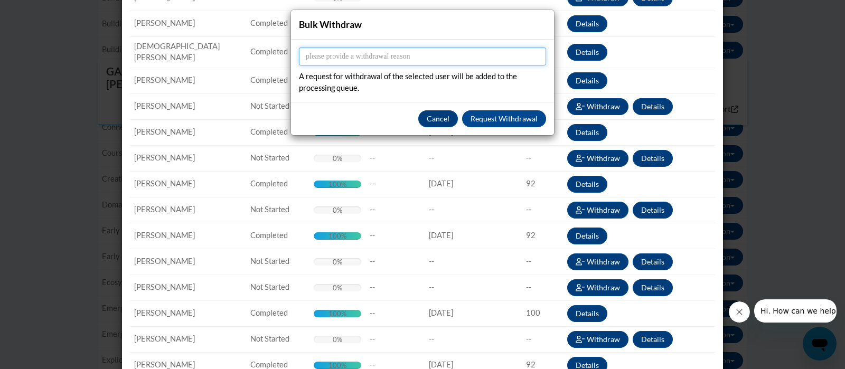
click at [402, 57] on input "Reason" at bounding box center [422, 57] width 247 height 18
type input "already completed"
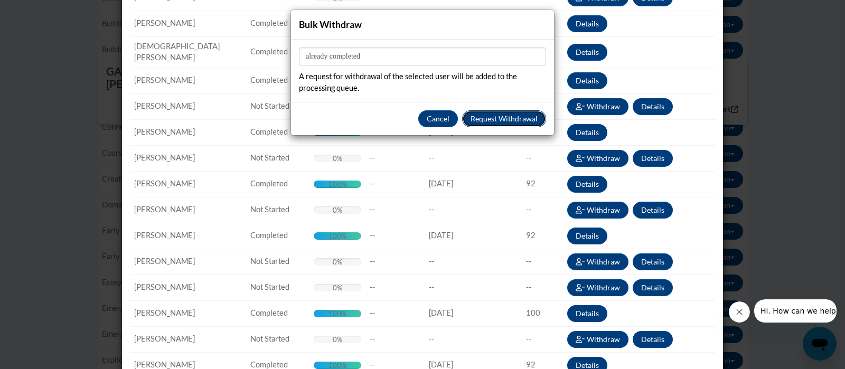
click at [483, 118] on button "Request Withdrawal" at bounding box center [504, 118] width 84 height 17
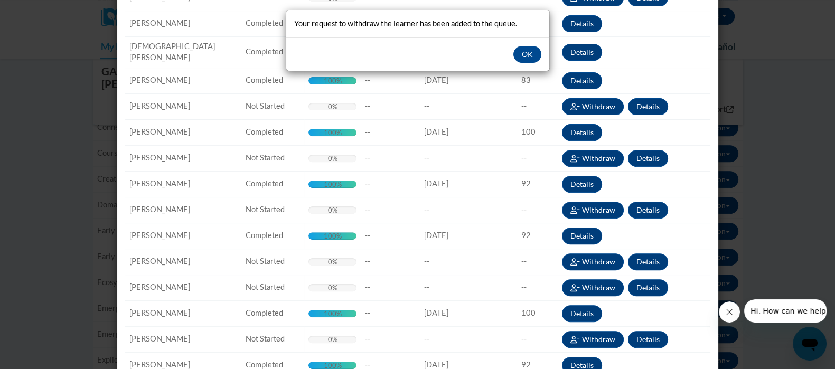
click at [574, 281] on div "Your request to withdraw the learner has been added to the queue. OK" at bounding box center [417, 184] width 835 height 369
click at [527, 54] on button "OK" at bounding box center [527, 54] width 28 height 17
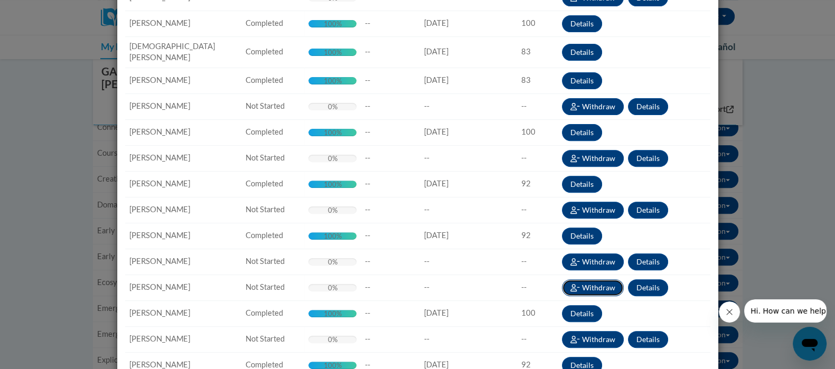
click at [589, 279] on button "Withdraw" at bounding box center [593, 287] width 62 height 17
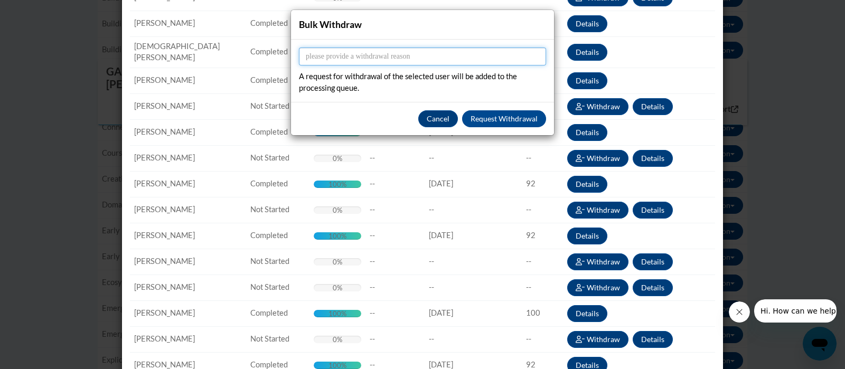
click at [385, 57] on input "Reason" at bounding box center [422, 57] width 247 height 18
type input "already completed"
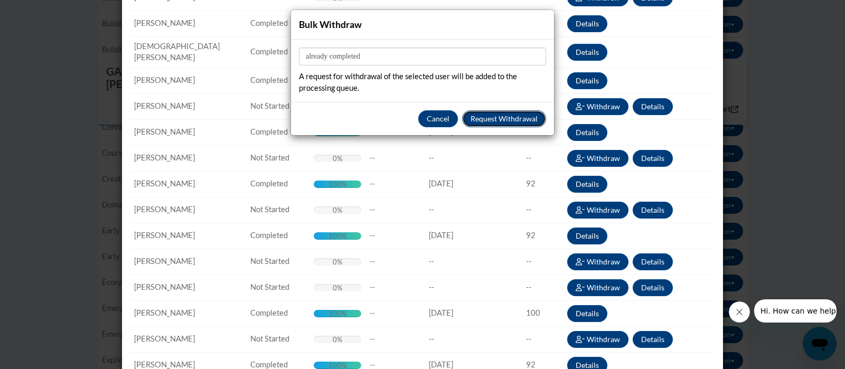
click at [496, 116] on button "Request Withdrawal" at bounding box center [504, 118] width 84 height 17
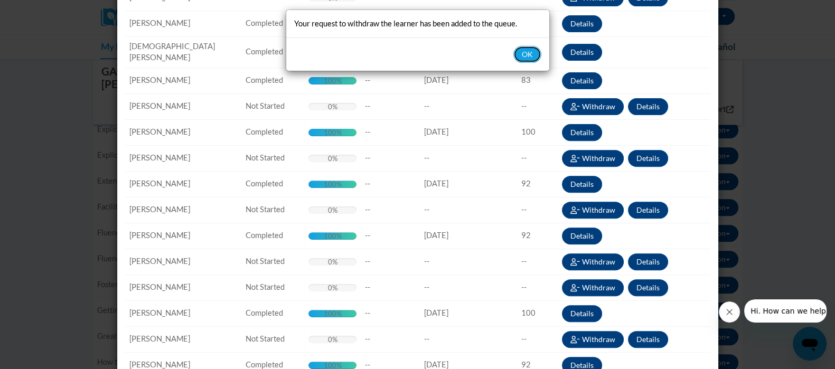
scroll to position [929, 0]
click at [571, 332] on div "Your request to withdraw the learner has been added to the queue. OK" at bounding box center [417, 184] width 835 height 369
click at [526, 55] on button "OK" at bounding box center [527, 54] width 28 height 17
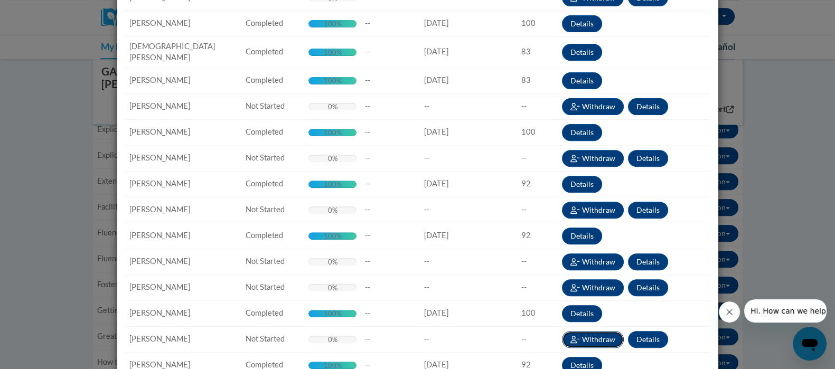
click at [592, 334] on button "Withdraw" at bounding box center [593, 339] width 62 height 17
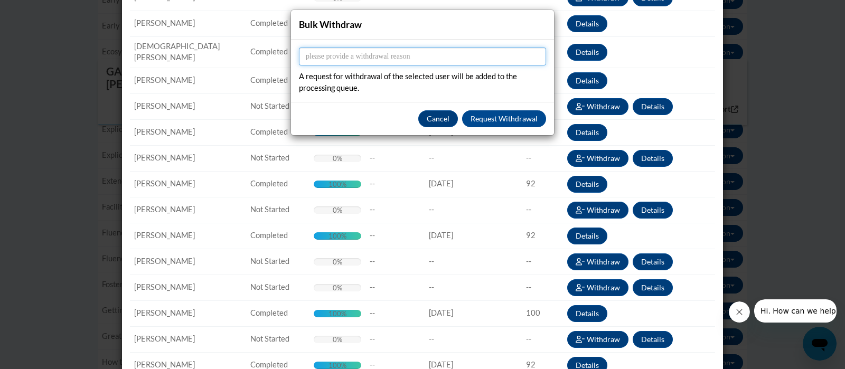
click at [380, 49] on input "Reason" at bounding box center [422, 57] width 247 height 18
type input "already completed"
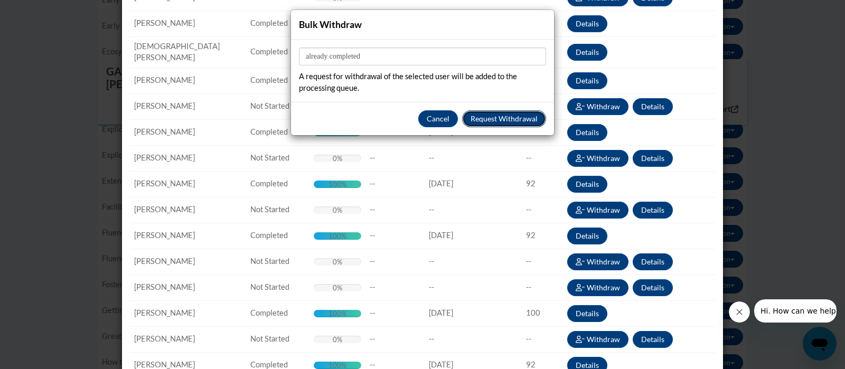
click at [486, 117] on button "Request Withdrawal" at bounding box center [504, 118] width 84 height 17
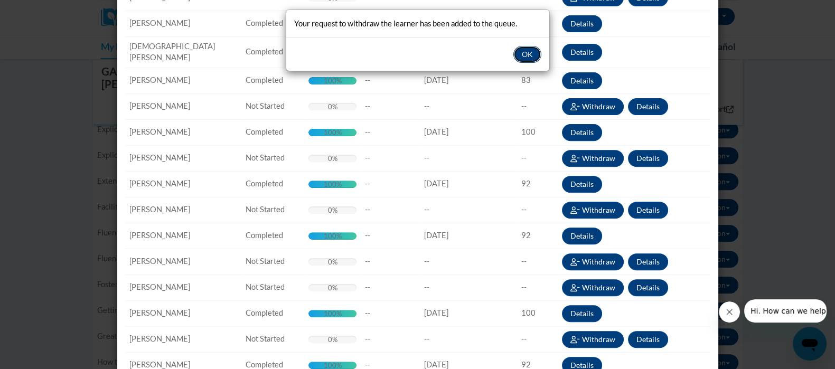
click at [523, 53] on button "OK" at bounding box center [527, 54] width 28 height 17
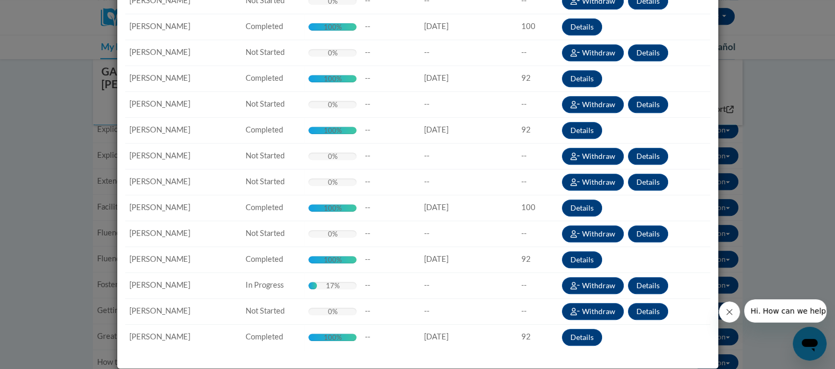
scroll to position [937, 0]
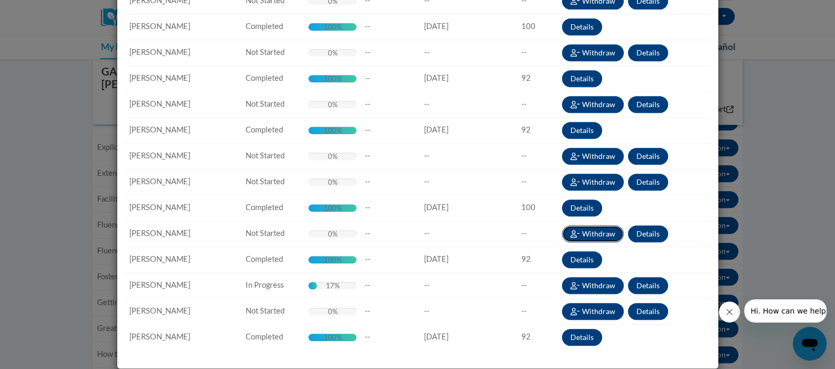
click at [592, 226] on button "Withdraw" at bounding box center [593, 234] width 62 height 17
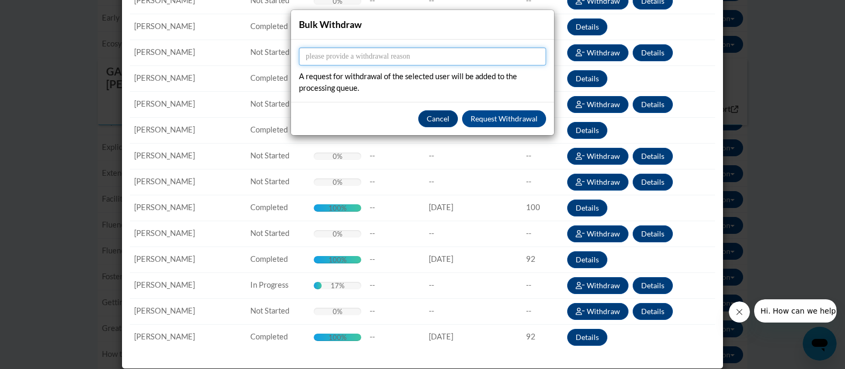
click at [372, 49] on input "Reason" at bounding box center [422, 57] width 247 height 18
type input "already completed"
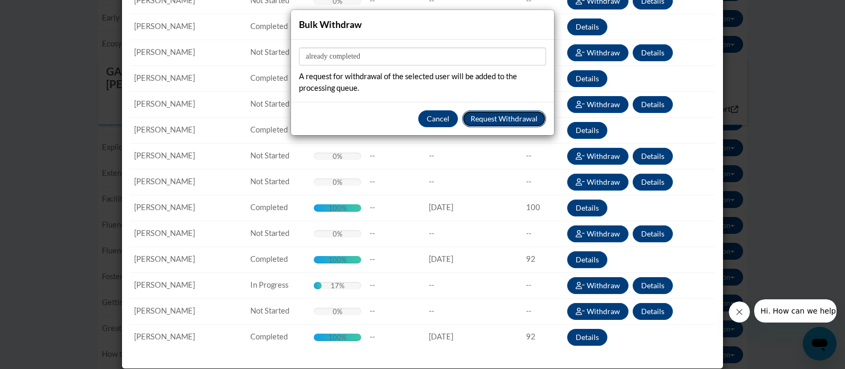
click at [483, 117] on button "Request Withdrawal" at bounding box center [504, 118] width 84 height 17
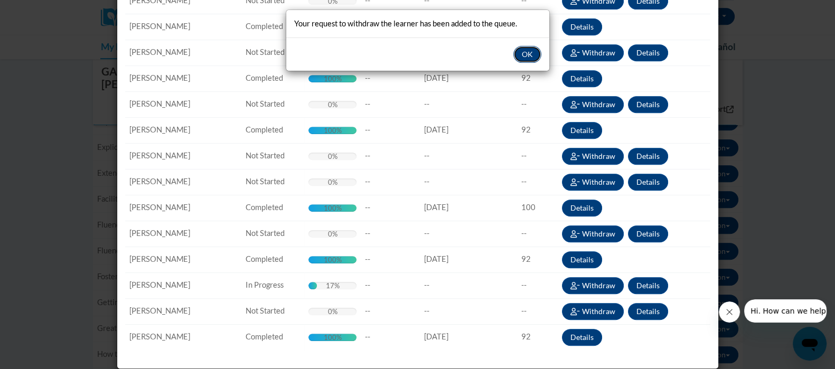
click at [532, 57] on button "OK" at bounding box center [527, 54] width 28 height 17
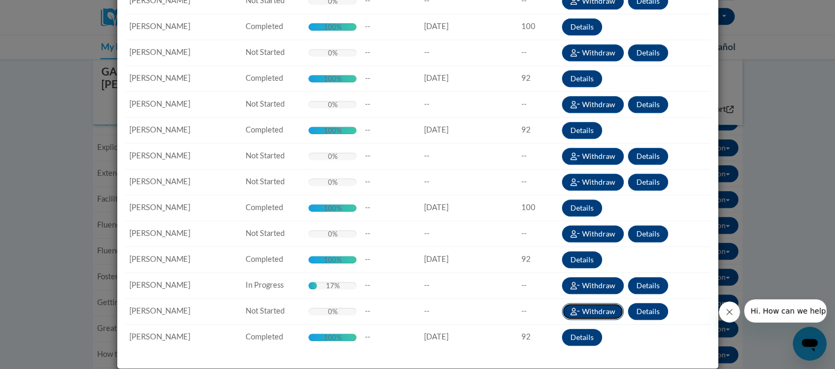
click at [589, 303] on button "Withdraw" at bounding box center [593, 311] width 62 height 17
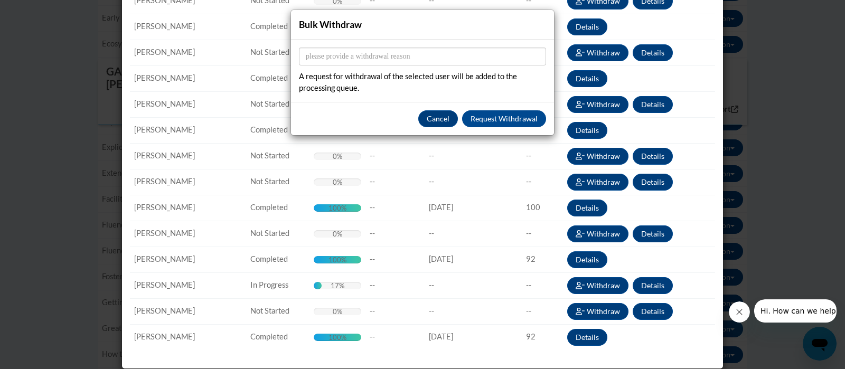
click at [162, 296] on div "Bulk Withdraw Reason A request for withdrawal of the selected user will be adde…" at bounding box center [422, 184] width 845 height 369
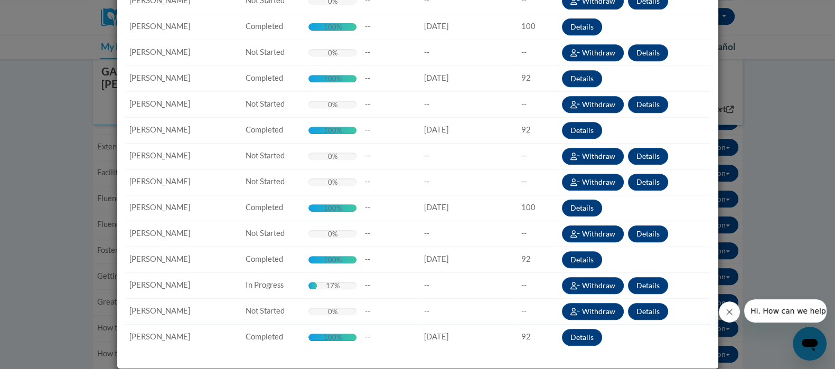
scroll to position [963, 0]
click at [602, 304] on button "Withdraw" at bounding box center [593, 311] width 62 height 17
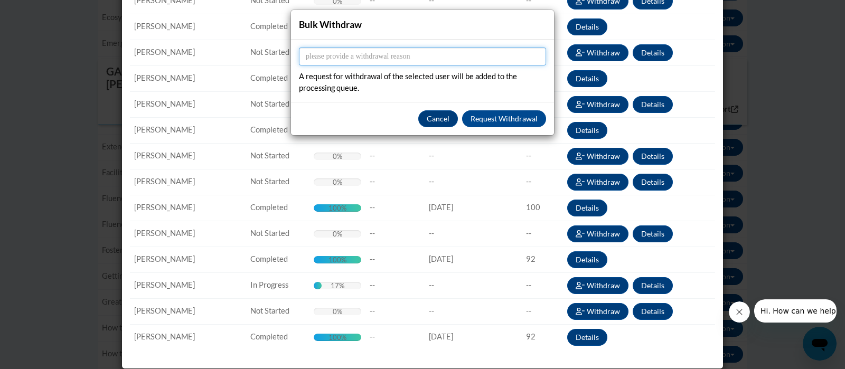
click at [356, 61] on input "Reason" at bounding box center [422, 57] width 247 height 18
type input "already completed"
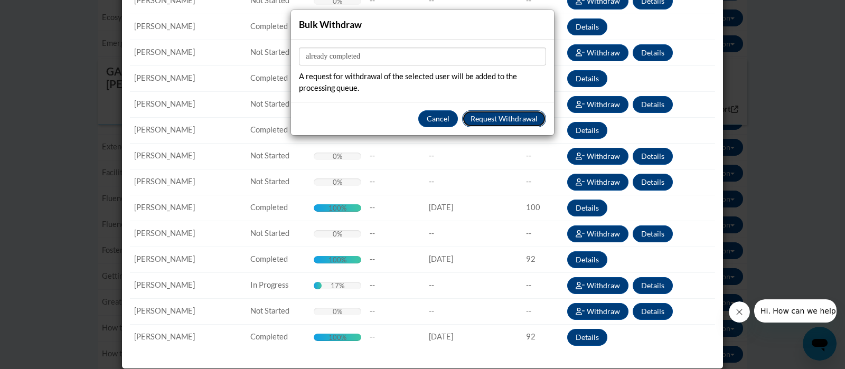
click at [483, 118] on button "Request Withdrawal" at bounding box center [504, 118] width 84 height 17
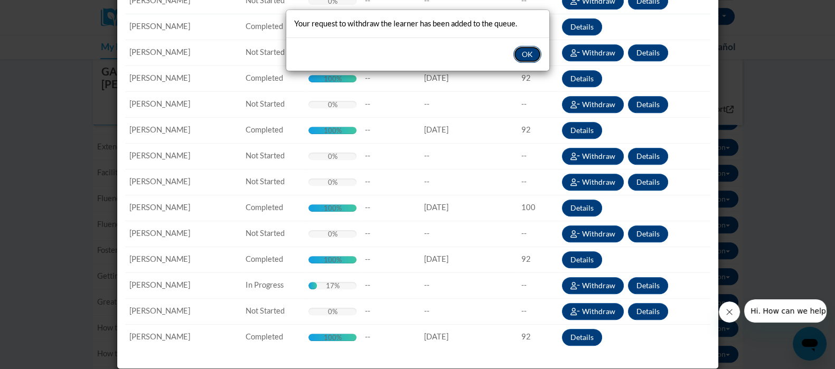
click at [531, 50] on button "OK" at bounding box center [527, 54] width 28 height 17
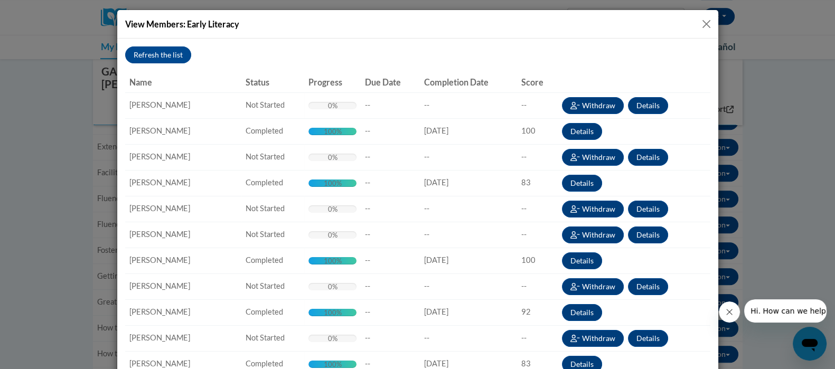
scroll to position [936, 0]
click at [700, 23] on button "Close" at bounding box center [706, 23] width 13 height 13
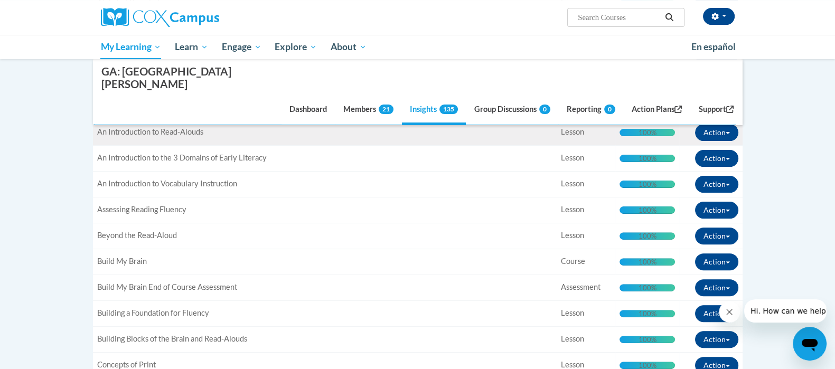
scroll to position [407, 0]
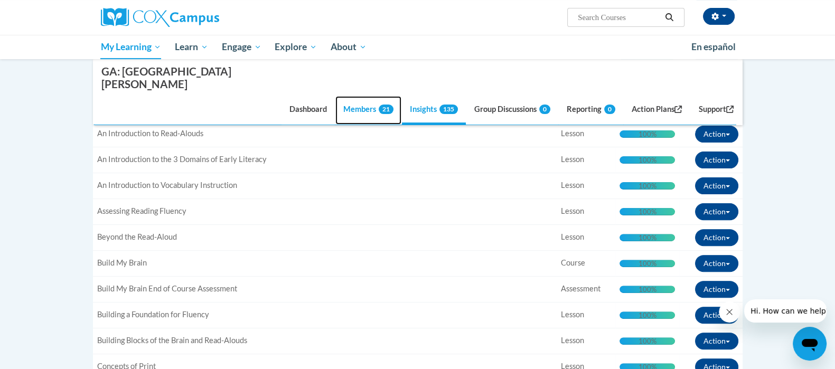
click at [365, 96] on link "Members 21" at bounding box center [368, 110] width 66 height 29
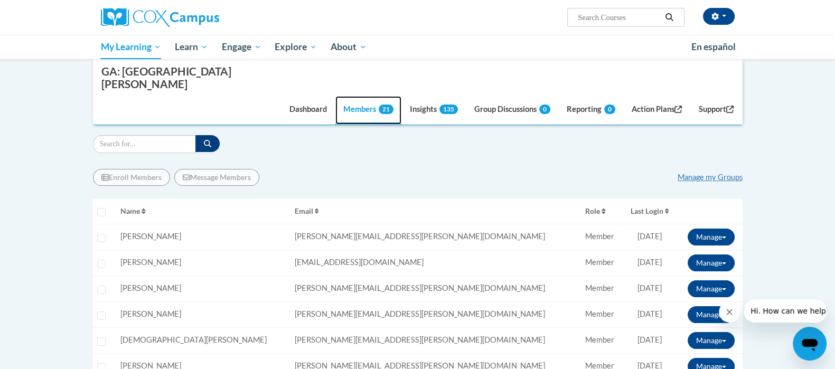
scroll to position [97, 0]
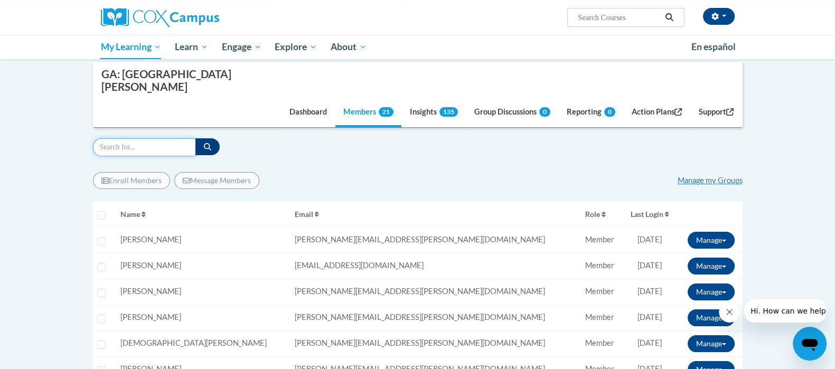
click at [151, 140] on input "Search" at bounding box center [144, 147] width 103 height 18
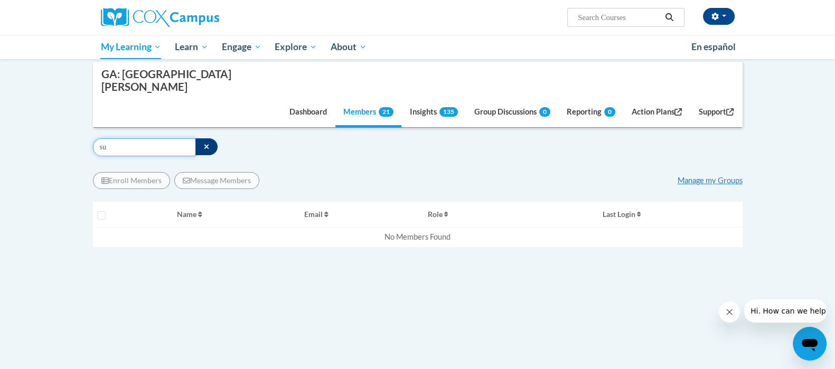
type input "s"
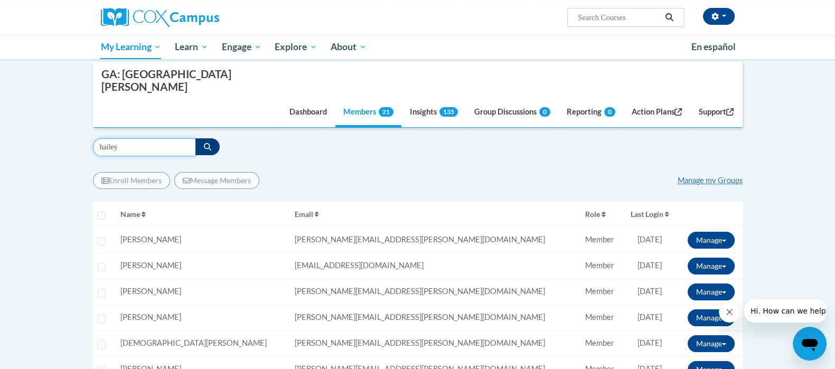
type input "hailey"
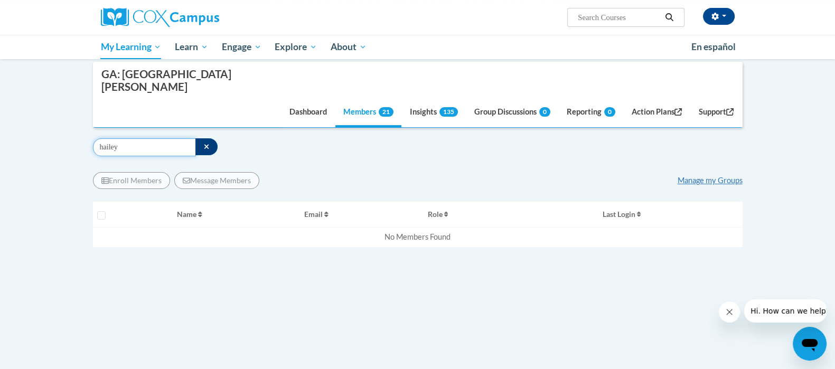
drag, startPoint x: 144, startPoint y: 132, endPoint x: 65, endPoint y: 126, distance: 79.5
click at [65, 126] on body "Lisa Fugh (America/New_York UTC-04:00) My Profile Inbox Group Dashboard Action …" at bounding box center [417, 249] width 835 height 692
type input "b"
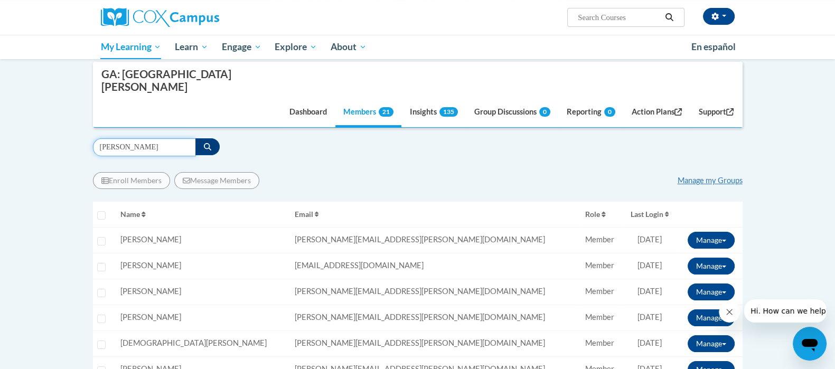
type input "evans"
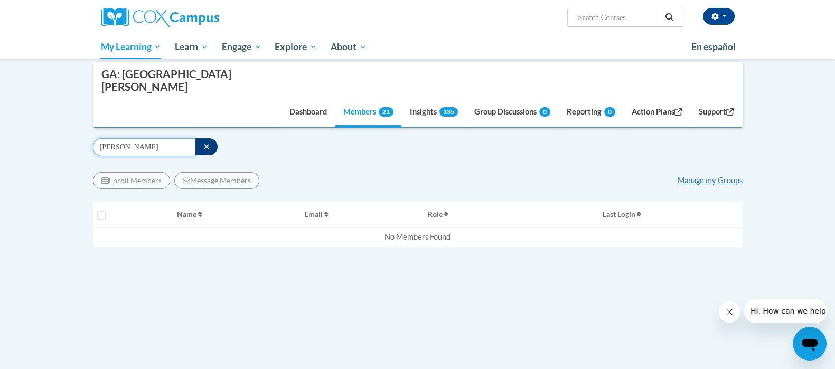
drag, startPoint x: 136, startPoint y: 131, endPoint x: 61, endPoint y: 130, distance: 75.0
click at [61, 130] on body "Lisa Fugh (America/New_York UTC-04:00) My Profile Inbox Group Dashboard Action …" at bounding box center [417, 249] width 835 height 692
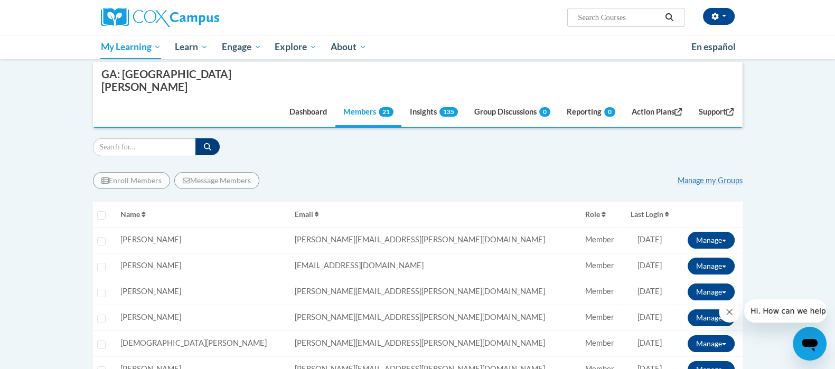
click at [322, 172] on div "Enroll Members Message Members Manage my Groups" at bounding box center [418, 180] width 650 height 17
click at [141, 138] on input "Search" at bounding box center [144, 147] width 103 height 18
click at [122, 138] on input "Search" at bounding box center [144, 147] width 103 height 18
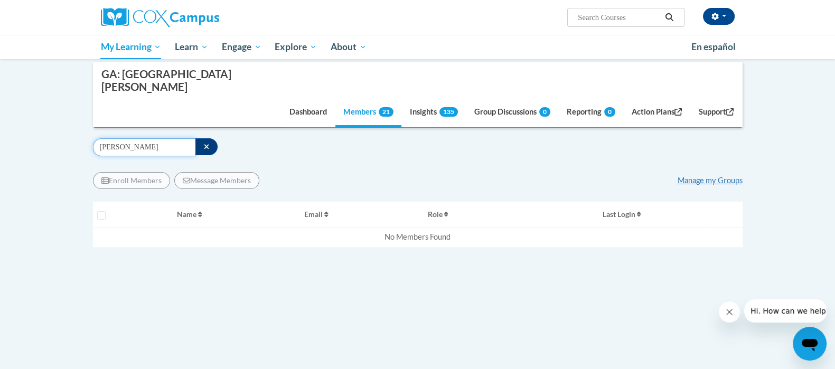
click at [150, 138] on input "sumner, haley" at bounding box center [144, 147] width 103 height 18
type input "sumner. haley"
drag, startPoint x: 148, startPoint y: 130, endPoint x: 53, endPoint y: 116, distance: 96.7
click at [53, 116] on body "Lisa Fugh (America/New_York UTC-04:00) My Profile Inbox Group Dashboard Action …" at bounding box center [417, 249] width 835 height 692
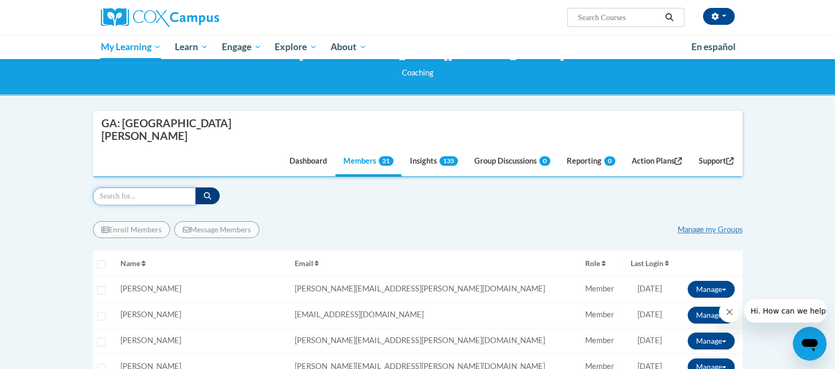
scroll to position [46, 0]
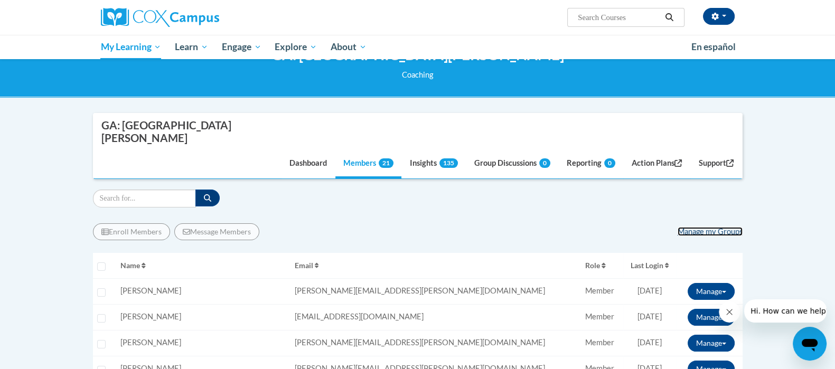
click at [695, 227] on link "Manage my Groups" at bounding box center [710, 231] width 65 height 9
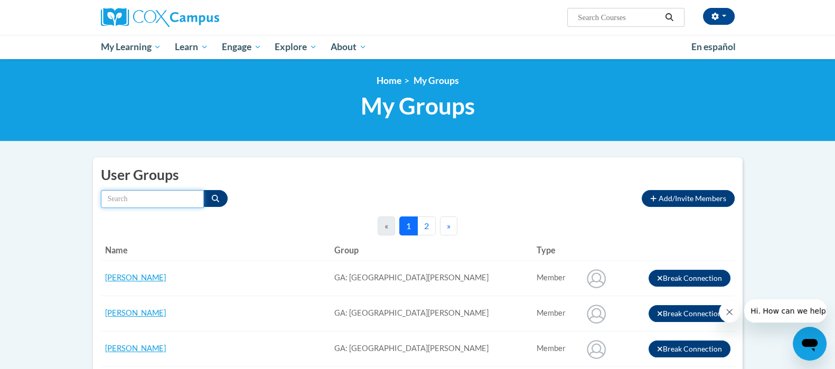
click at [142, 191] on input "Search by name" at bounding box center [152, 199] width 103 height 18
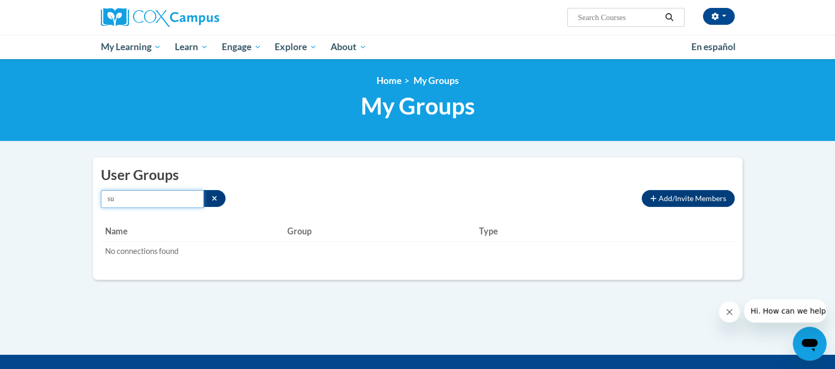
type input "s"
type input "h"
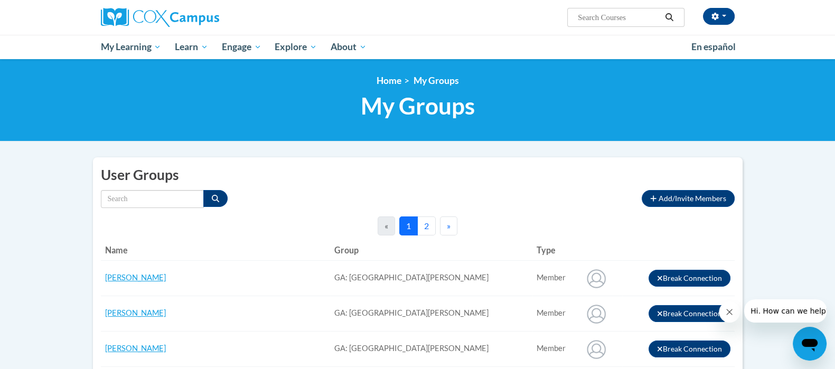
click at [598, 17] on input "Search..." at bounding box center [619, 17] width 85 height 13
type input "rights to intervention"
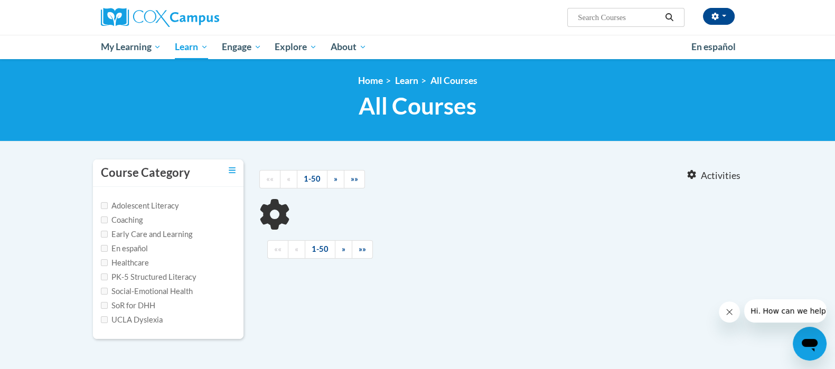
type input "rights to intervention"
drag, startPoint x: 651, startPoint y: 16, endPoint x: 496, endPoint y: -7, distance: 156.0
click at [496, 0] on html "Lisa Fugh (America/New_York UTC-04:00) My Profile Inbox Group Dashboard Action …" at bounding box center [417, 184] width 835 height 369
type input "RTI"
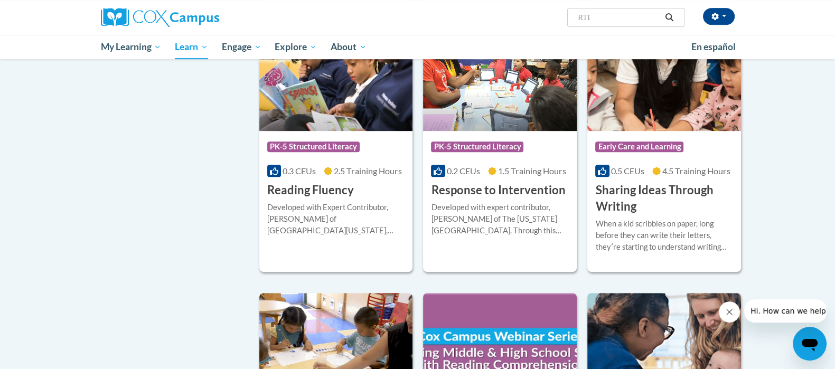
scroll to position [740, 0]
click at [473, 195] on h3 "Response to Intervention" at bounding box center [498, 191] width 134 height 16
